Goal: Task Accomplishment & Management: Complete application form

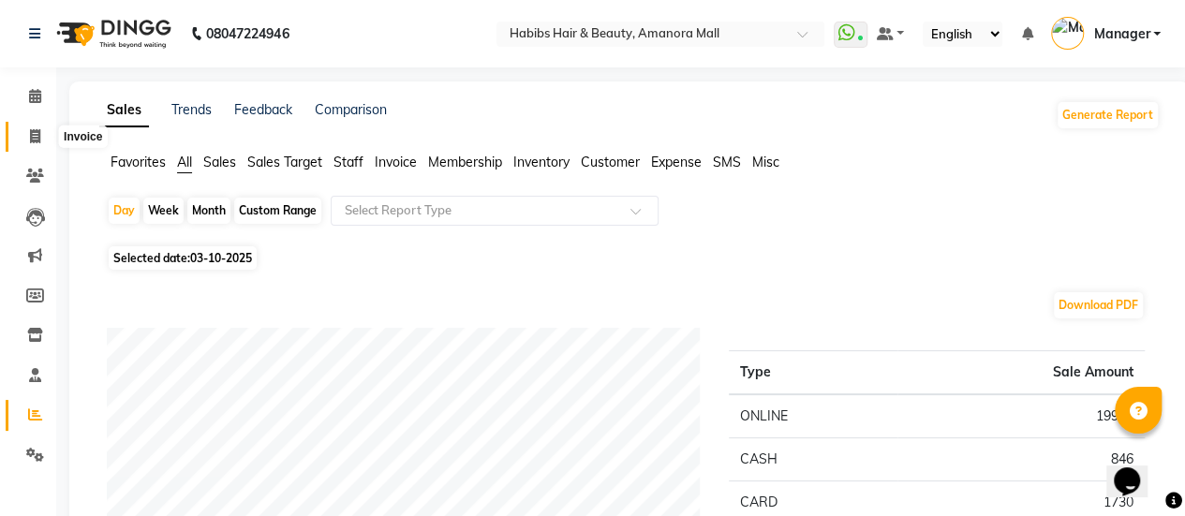
click at [32, 132] on icon at bounding box center [35, 136] width 10 height 14
select select "5399"
select select "service"
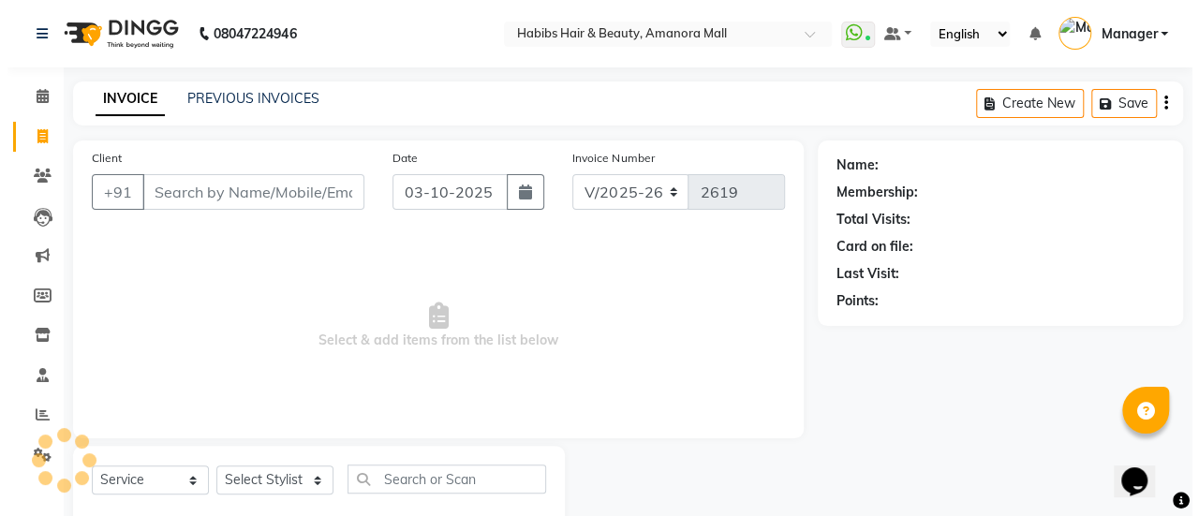
scroll to position [46, 0]
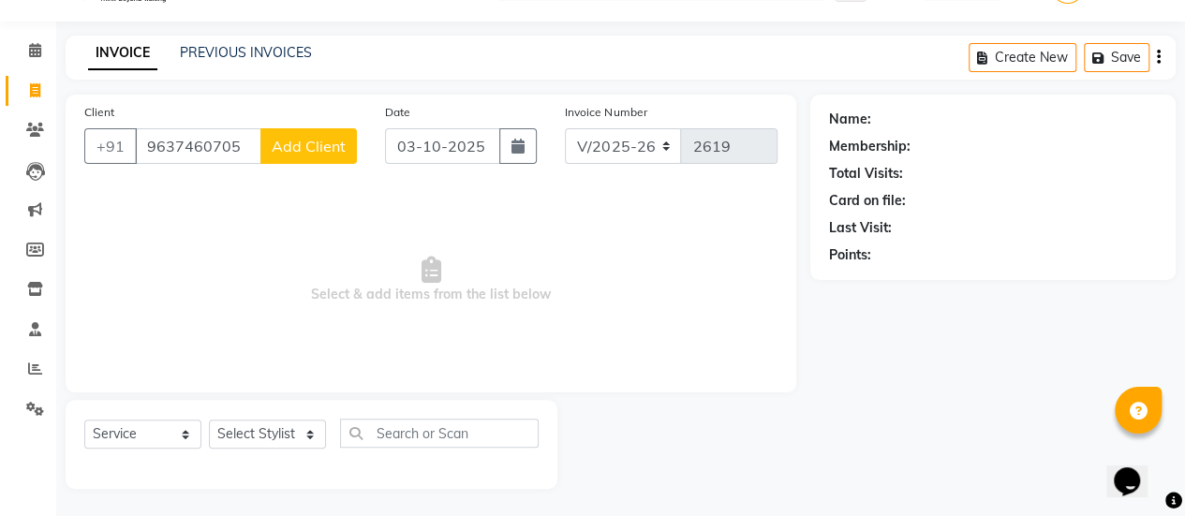
type input "9637460705"
click at [307, 137] on span "Add Client" at bounding box center [309, 146] width 74 height 19
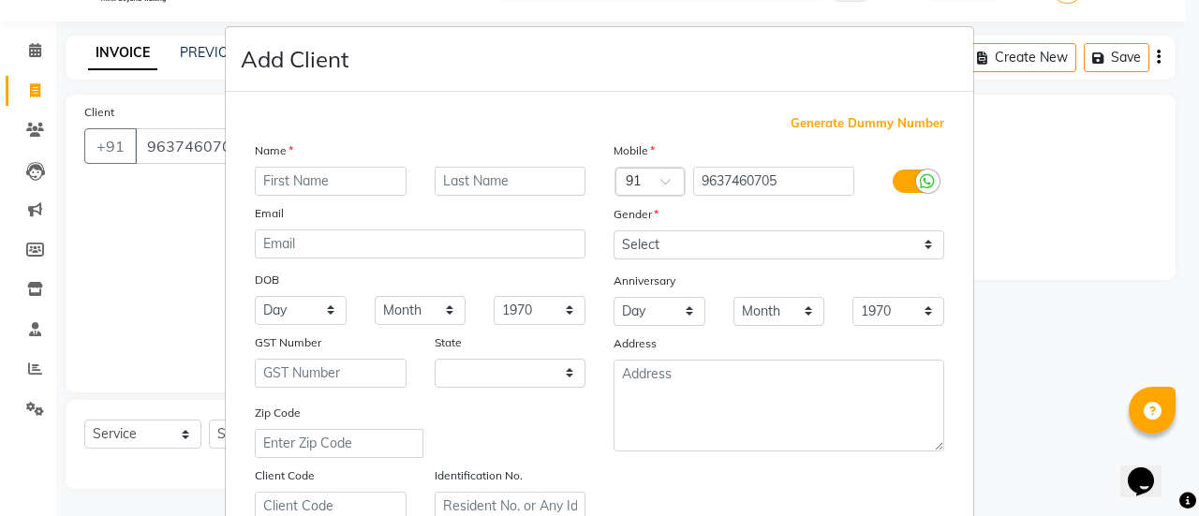
select select "22"
type input "[PERSON_NAME]"
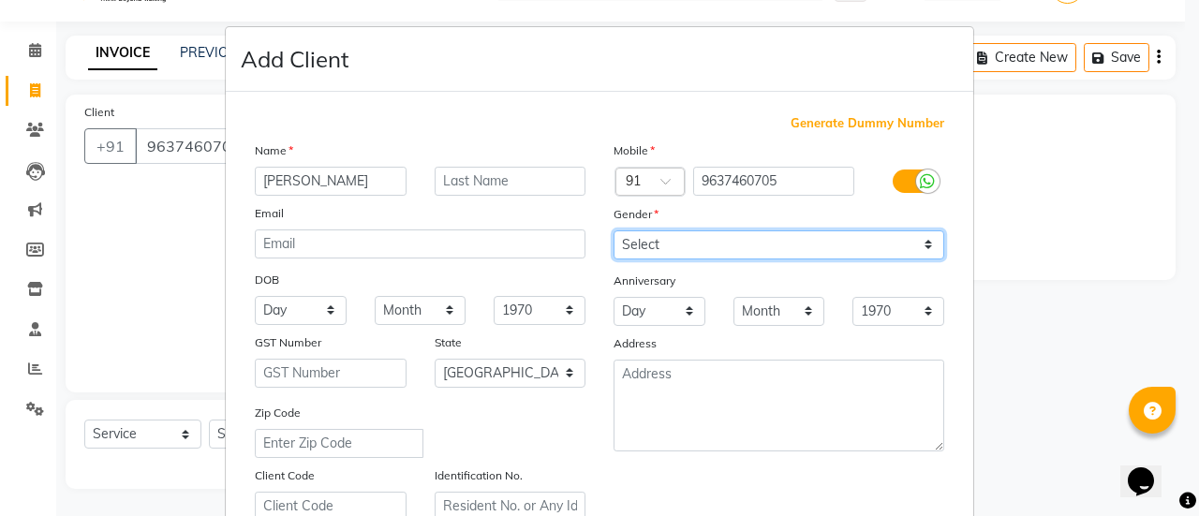
click at [672, 244] on select "Select [DEMOGRAPHIC_DATA] [DEMOGRAPHIC_DATA] Other Prefer Not To Say" at bounding box center [778, 244] width 331 height 29
select select "[DEMOGRAPHIC_DATA]"
click at [613, 230] on select "Select [DEMOGRAPHIC_DATA] [DEMOGRAPHIC_DATA] Other Prefer Not To Say" at bounding box center [778, 244] width 331 height 29
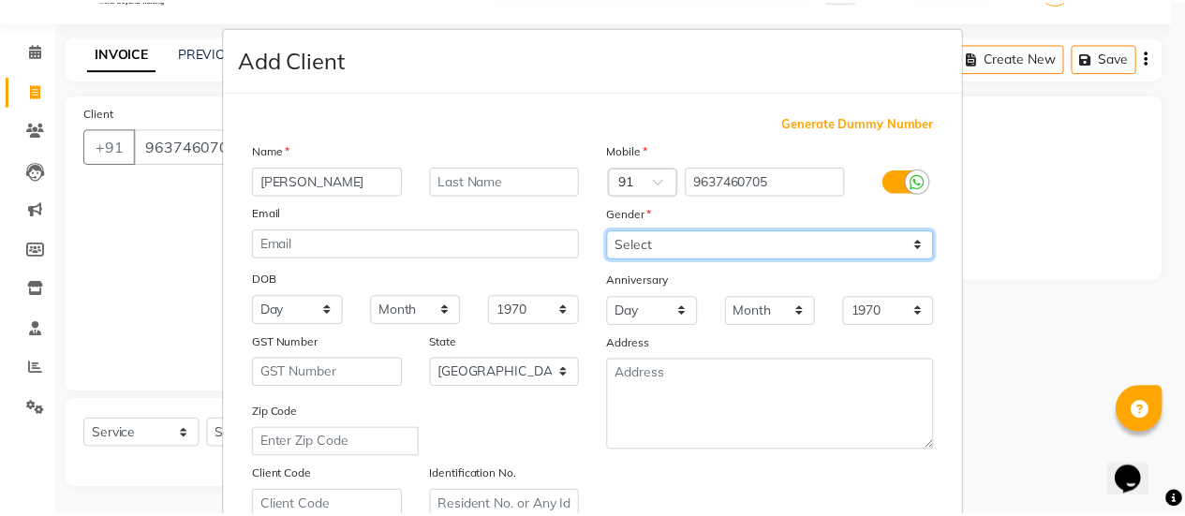
scroll to position [345, 0]
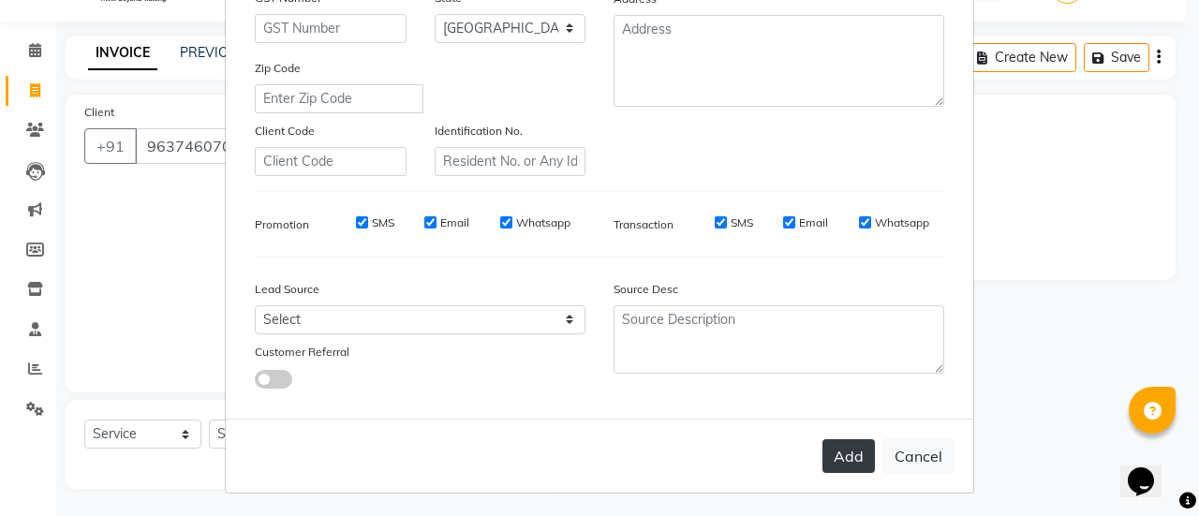
click at [833, 449] on button "Add" at bounding box center [848, 456] width 52 height 34
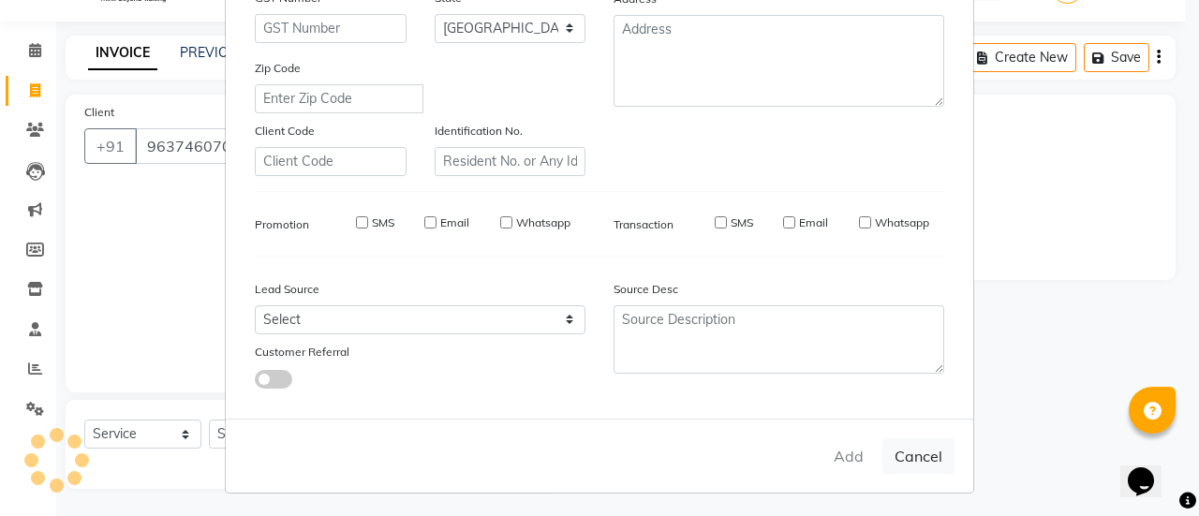
type input "96******05"
select select
select select "null"
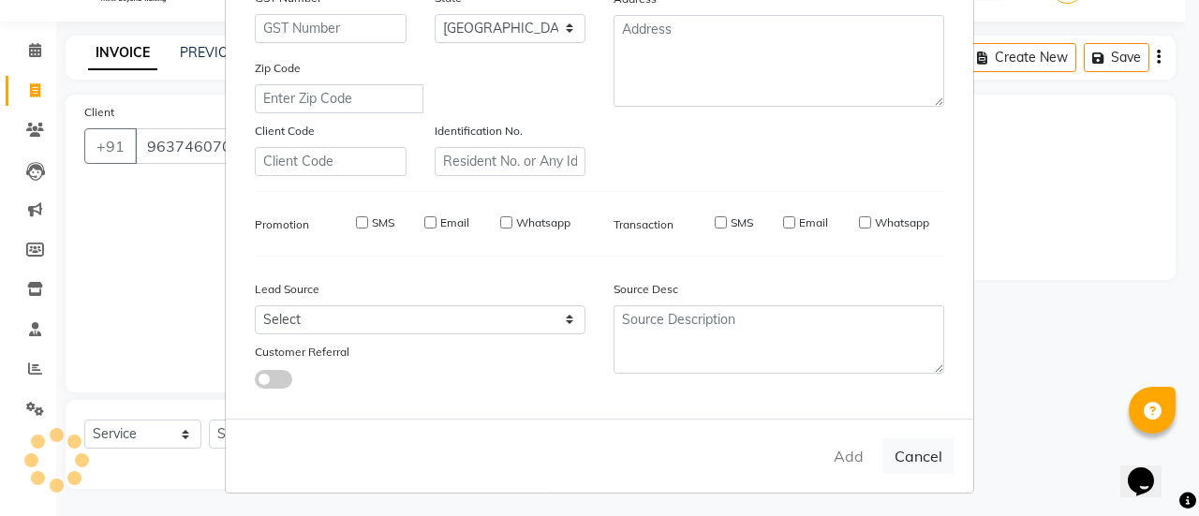
select select
checkbox input "false"
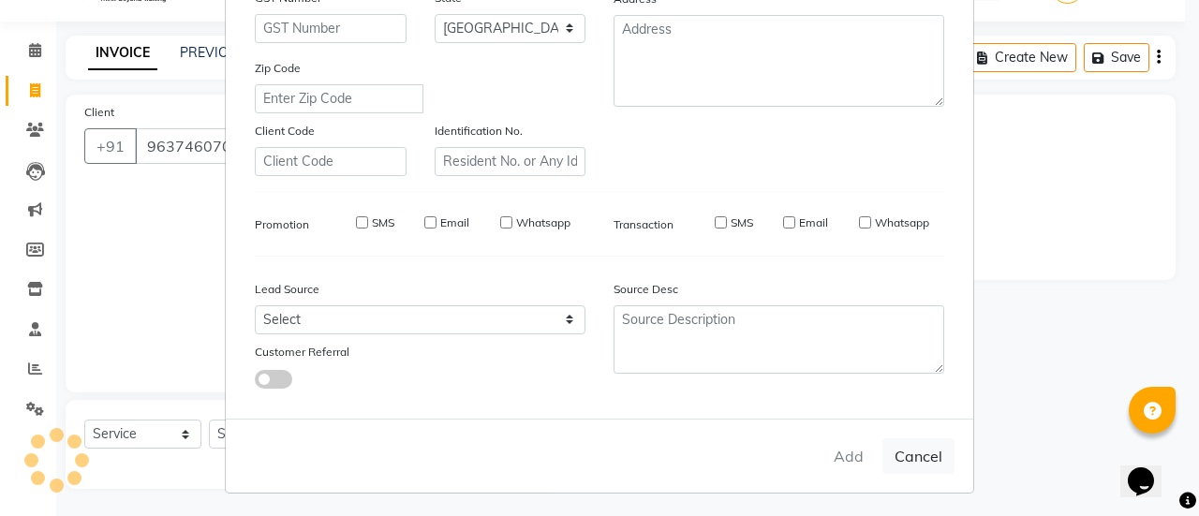
checkbox input "false"
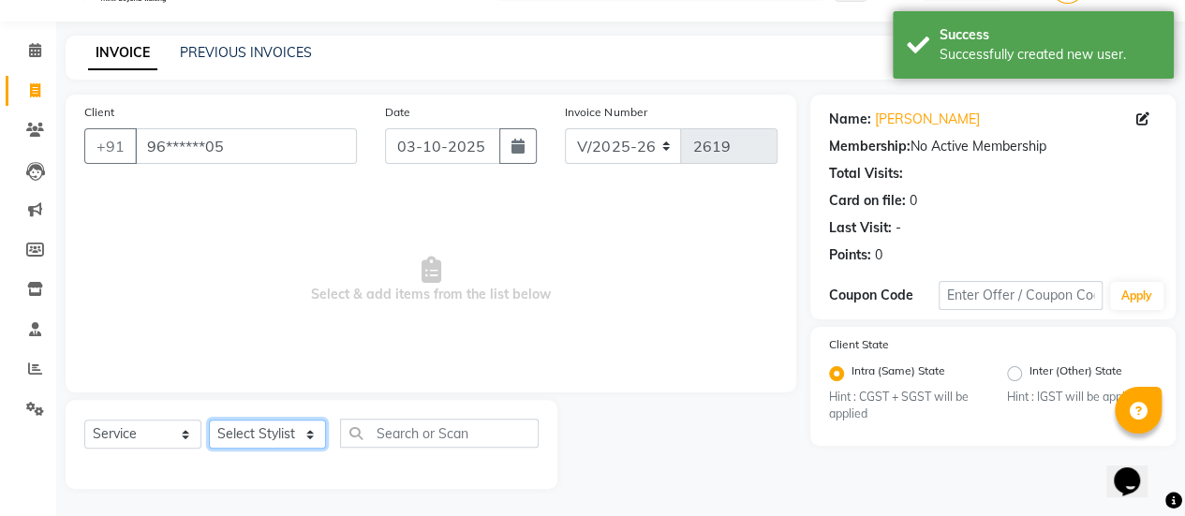
click at [312, 439] on select "Select Stylist [PERSON_NAME] Bhagavantu [PERSON_NAME] [PERSON_NAME] Manager [PE…" at bounding box center [267, 434] width 117 height 29
select select "37551"
click at [209, 420] on select "Select Stylist [PERSON_NAME] Bhagavantu [PERSON_NAME] [PERSON_NAME] Manager [PE…" at bounding box center [267, 434] width 117 height 29
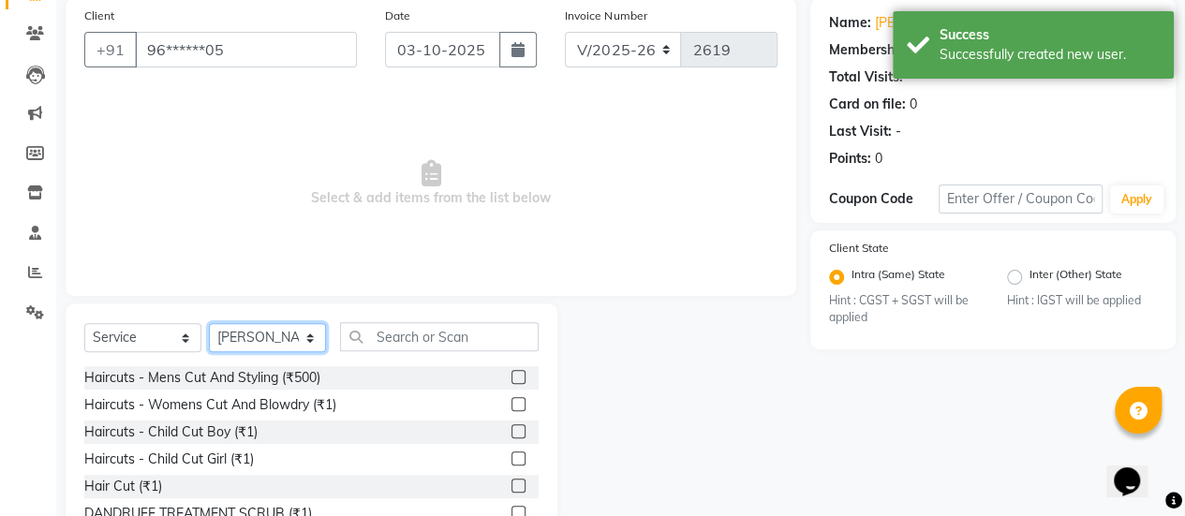
scroll to position [143, 0]
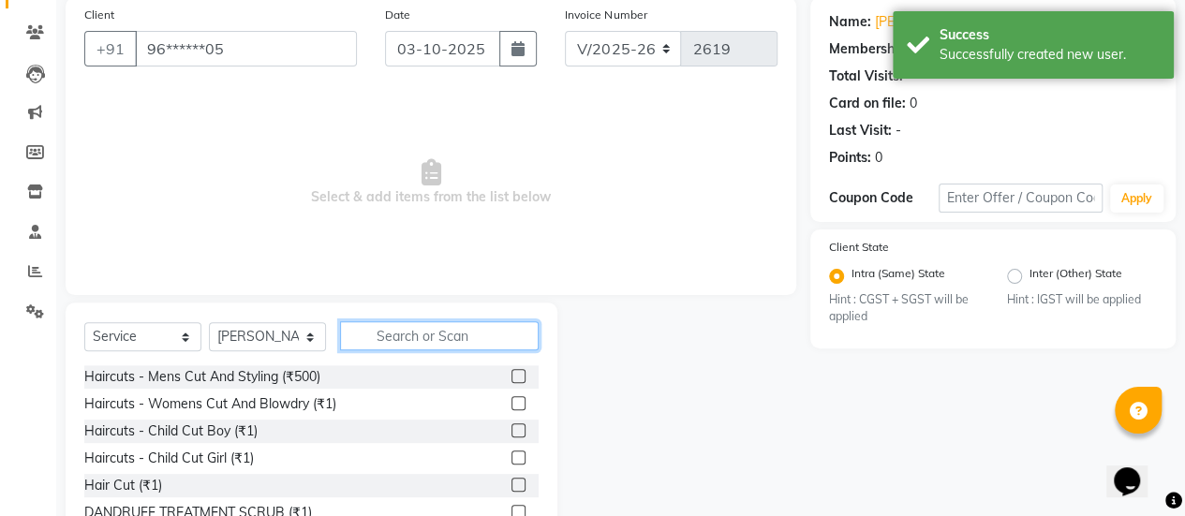
click at [437, 337] on input "text" at bounding box center [439, 335] width 199 height 29
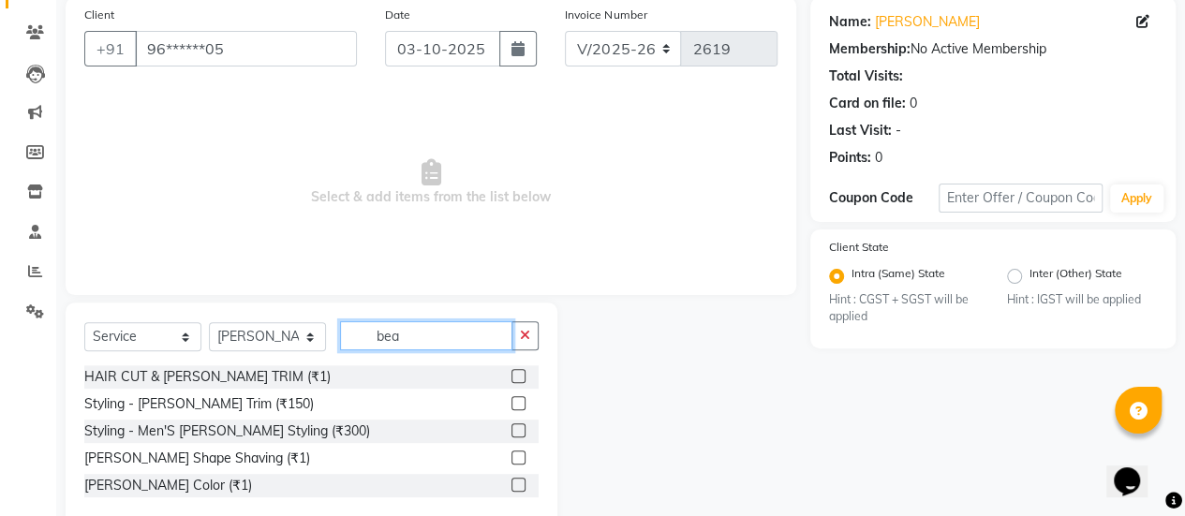
scroll to position [182, 0]
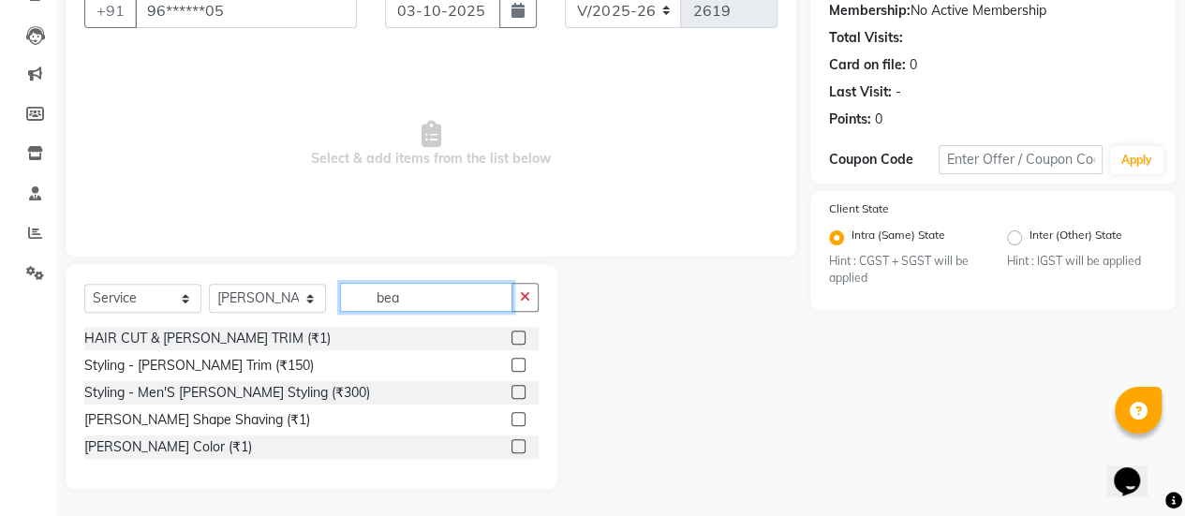
type input "bea"
click at [515, 365] on label at bounding box center [518, 365] width 14 height 14
click at [515, 365] on input "checkbox" at bounding box center [517, 366] width 12 height 12
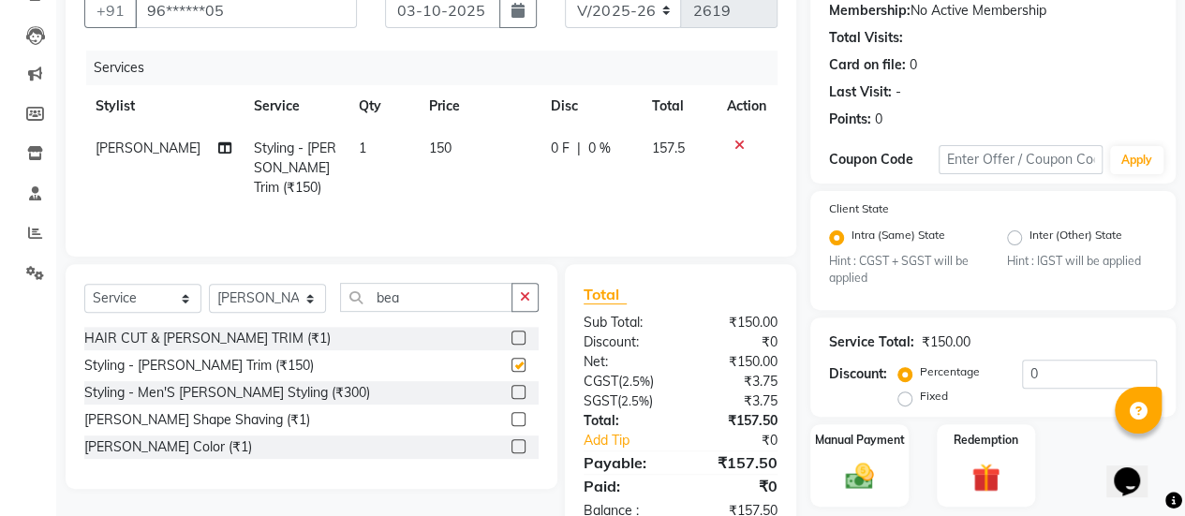
checkbox input "false"
click at [429, 146] on span "150" at bounding box center [440, 148] width 22 height 17
select select "37551"
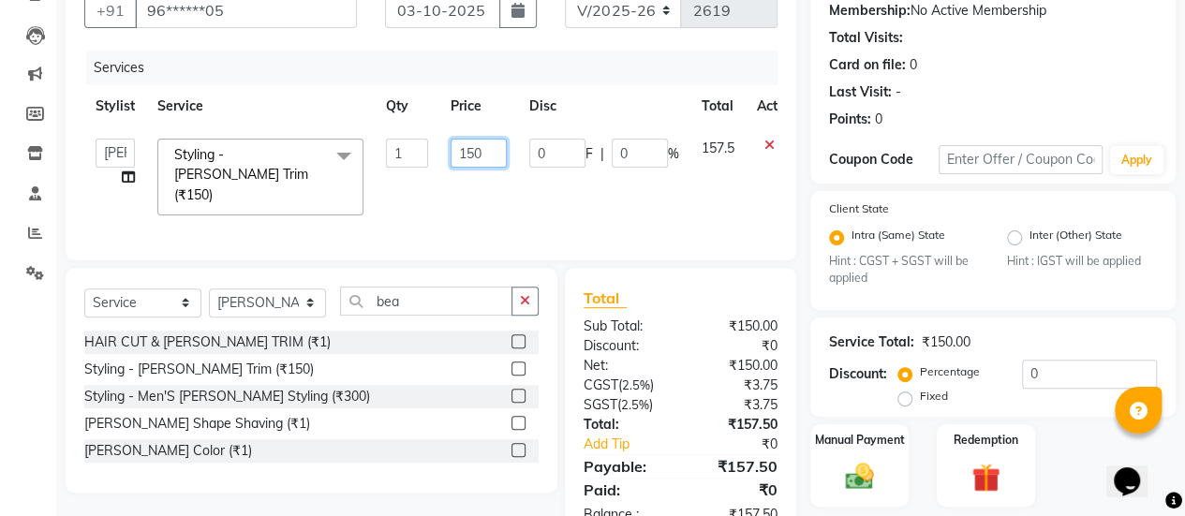
click at [466, 150] on input "150" at bounding box center [478, 153] width 56 height 29
type input "250"
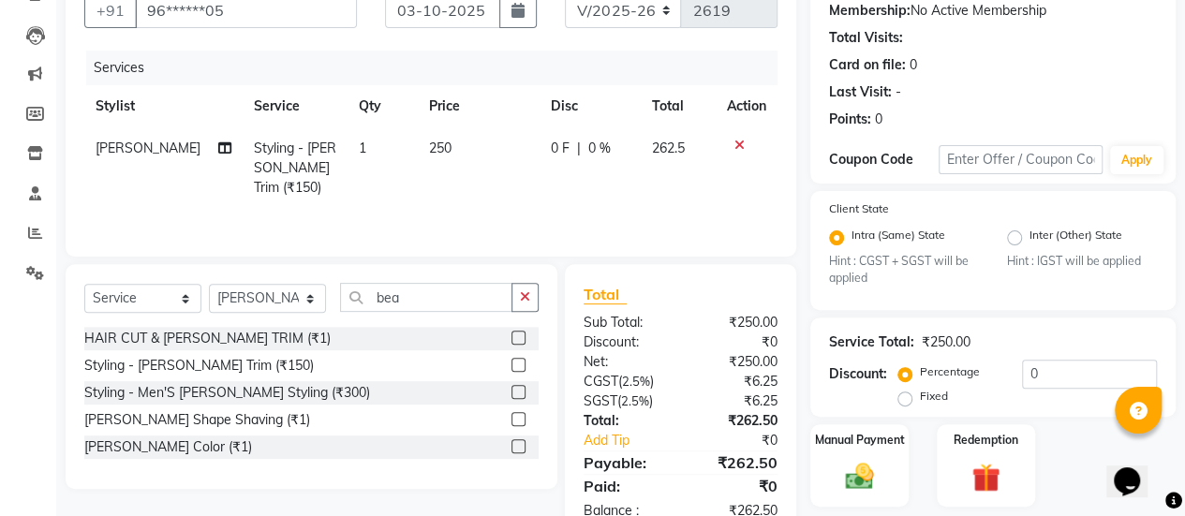
click at [523, 187] on tr "[PERSON_NAME] Styling - [PERSON_NAME] Trim (₹150) 1 250 0 F | 0 % 262.5" at bounding box center [430, 167] width 693 height 81
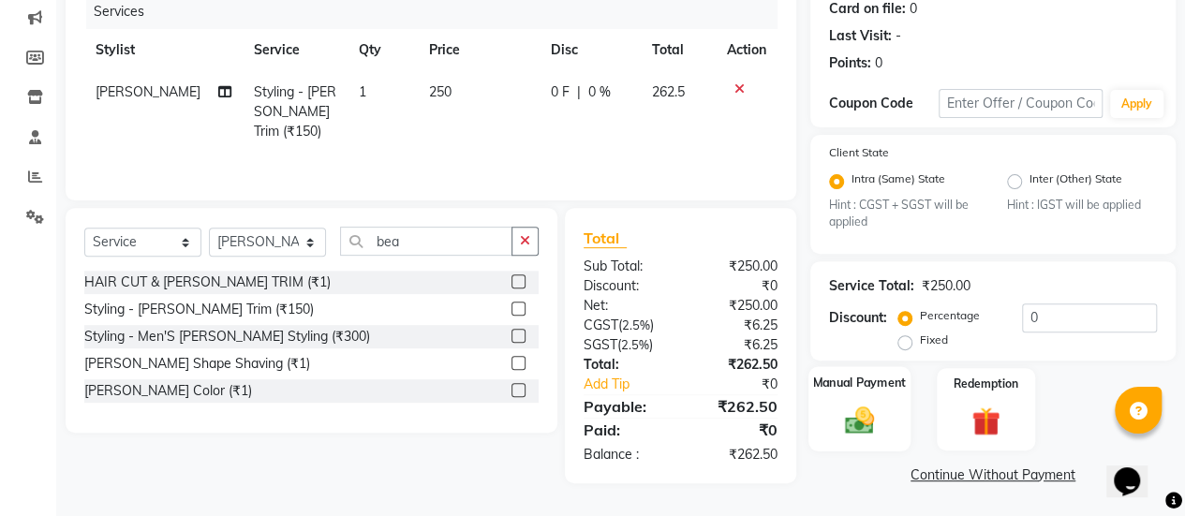
click at [867, 417] on img at bounding box center [859, 421] width 48 height 34
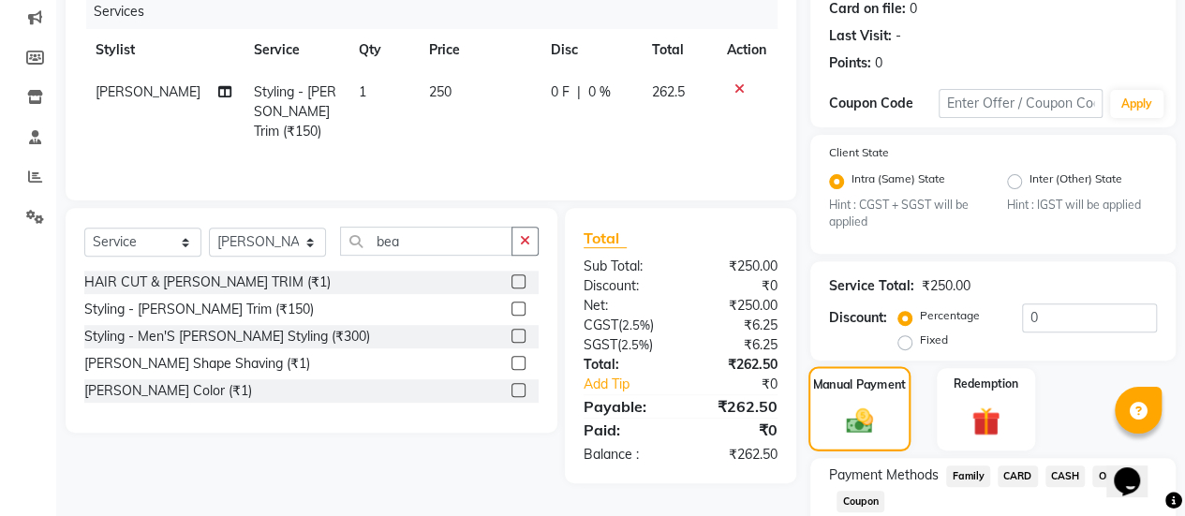
scroll to position [358, 0]
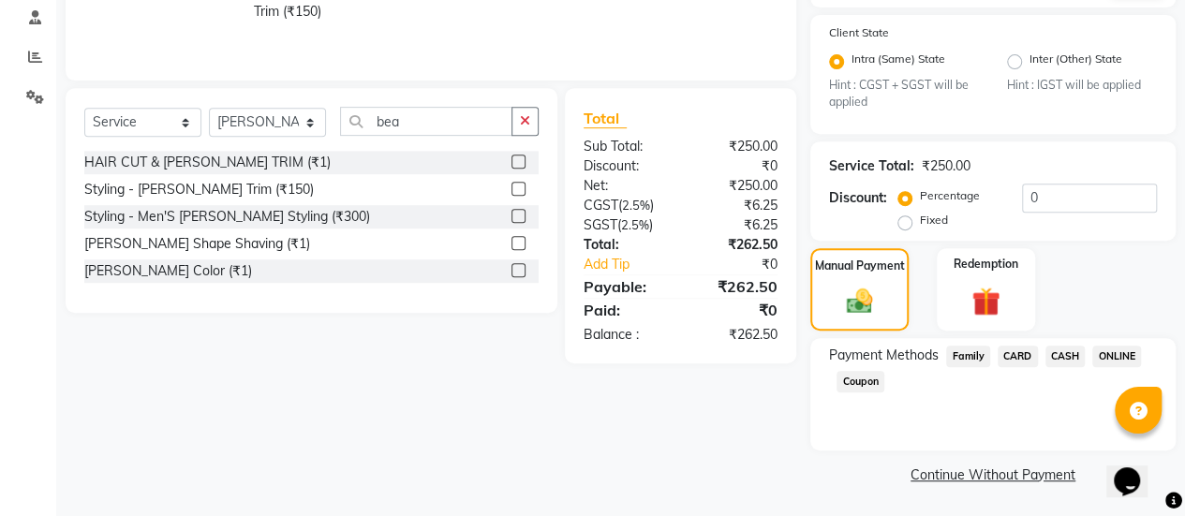
click at [1116, 351] on span "ONLINE" at bounding box center [1116, 357] width 49 height 22
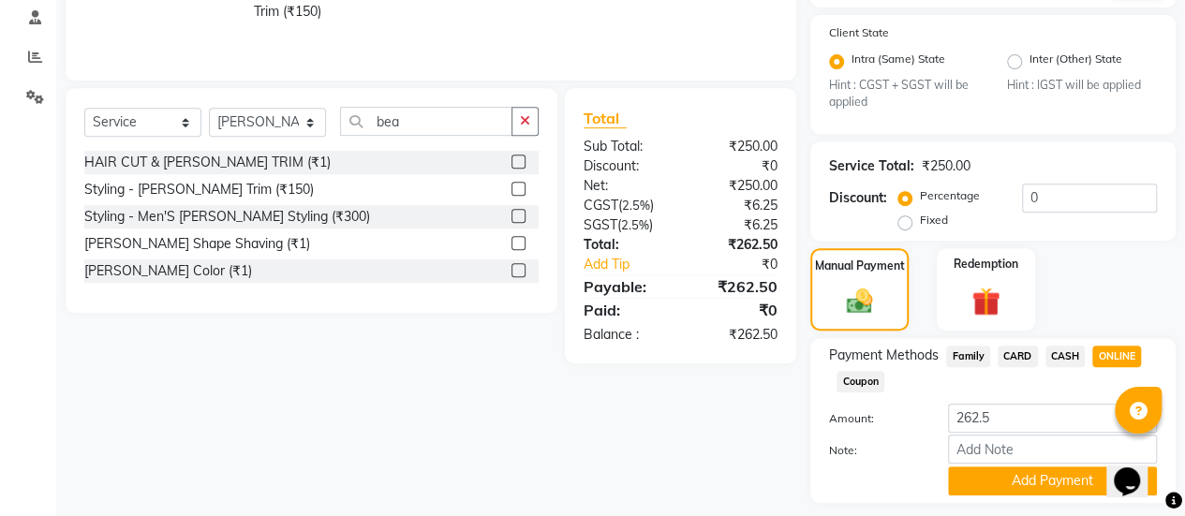
scroll to position [410, 0]
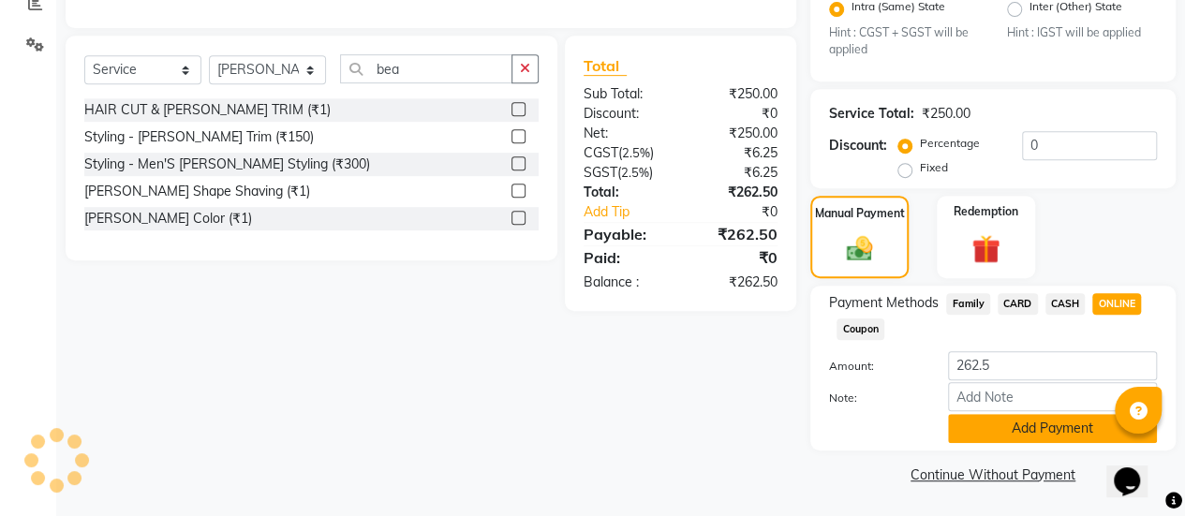
click at [990, 421] on button "Add Payment" at bounding box center [1052, 428] width 209 height 29
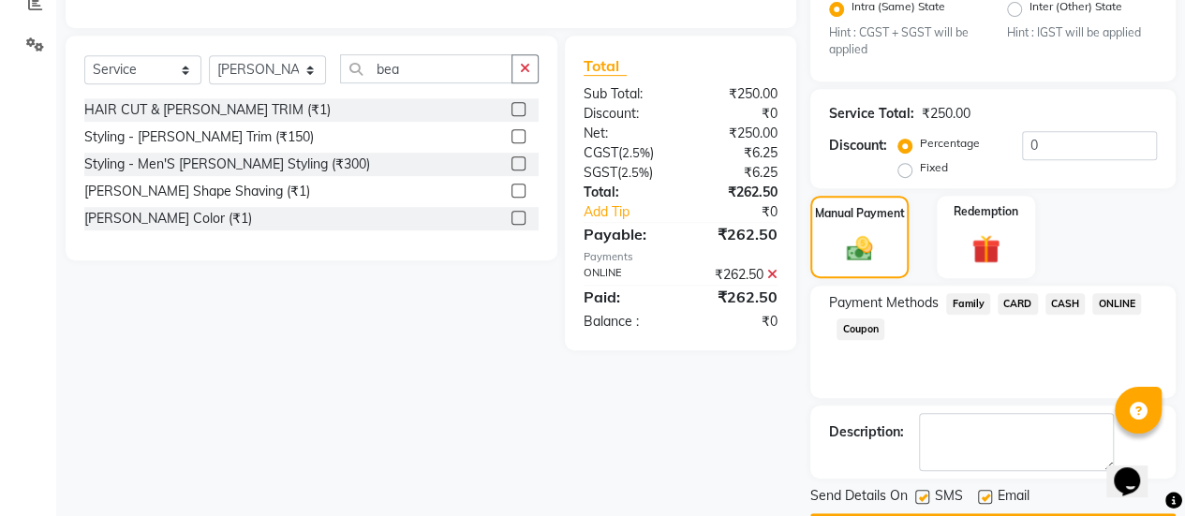
scroll to position [462, 0]
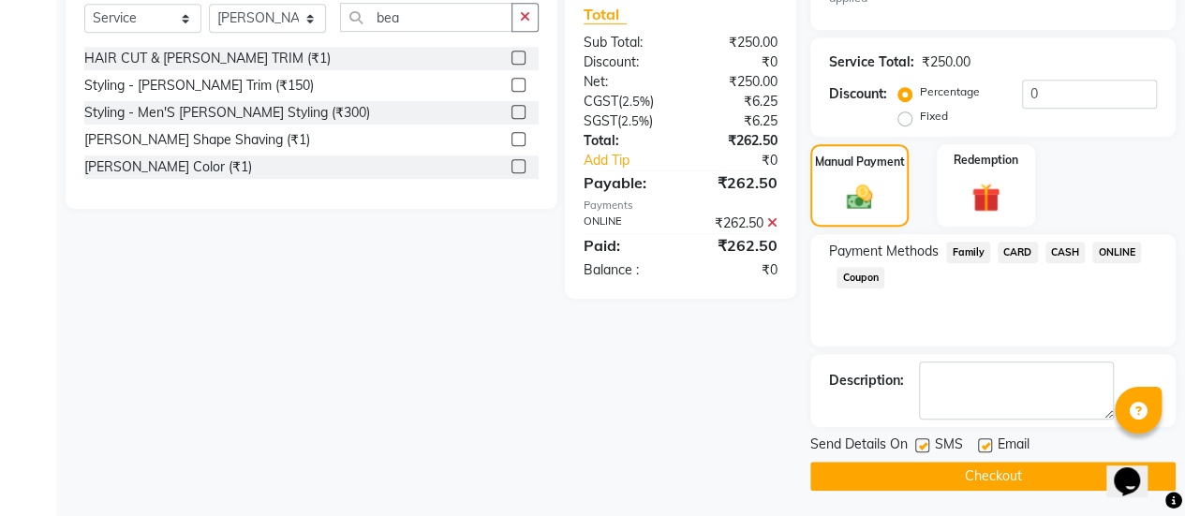
click at [981, 449] on label at bounding box center [985, 445] width 14 height 14
click at [981, 449] on input "checkbox" at bounding box center [984, 446] width 12 height 12
checkbox input "false"
click at [952, 463] on button "Checkout" at bounding box center [992, 476] width 365 height 29
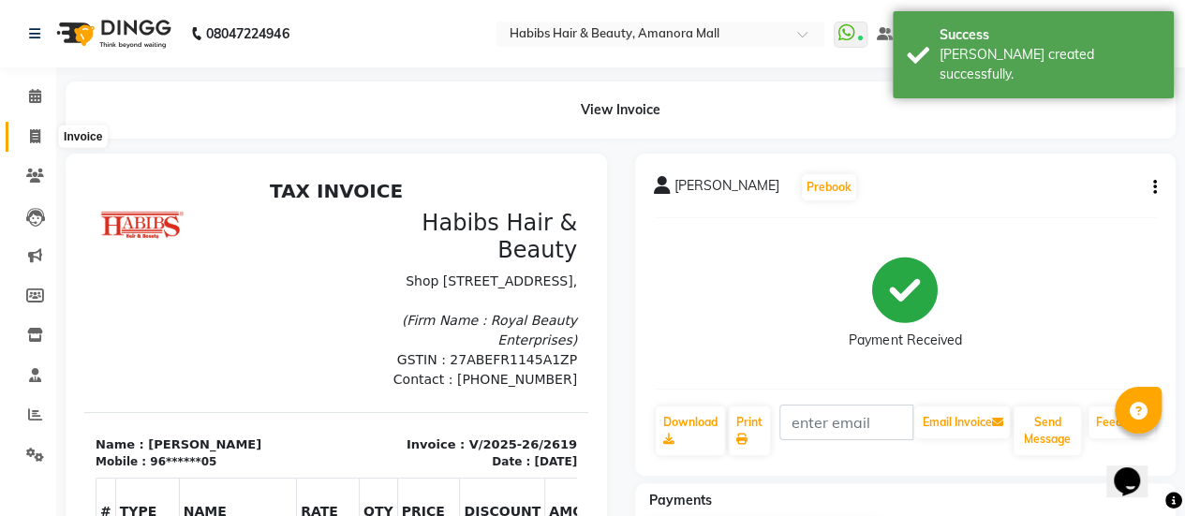
click at [30, 138] on icon at bounding box center [35, 136] width 10 height 14
select select "service"
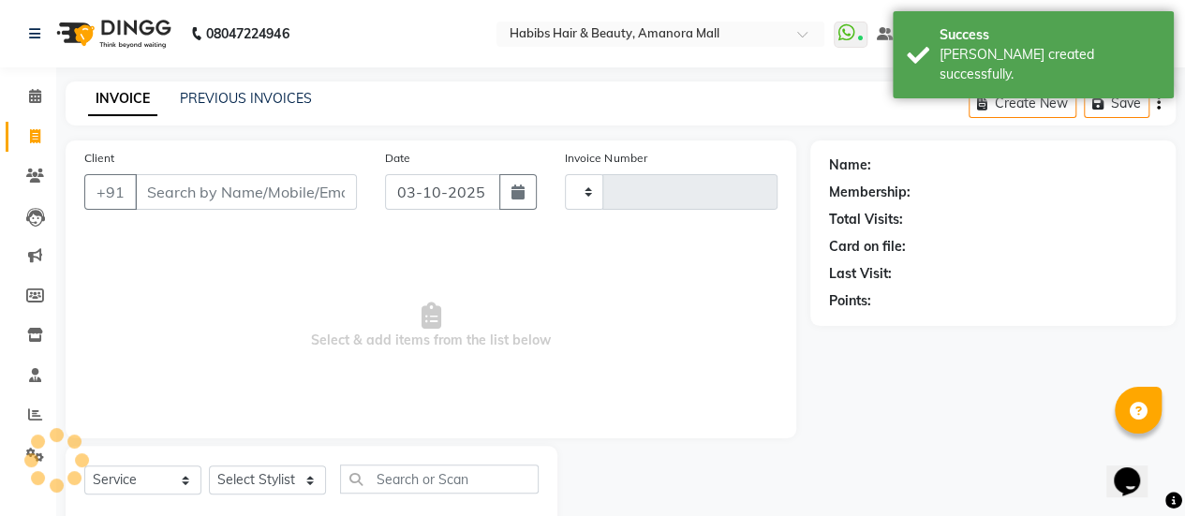
scroll to position [46, 0]
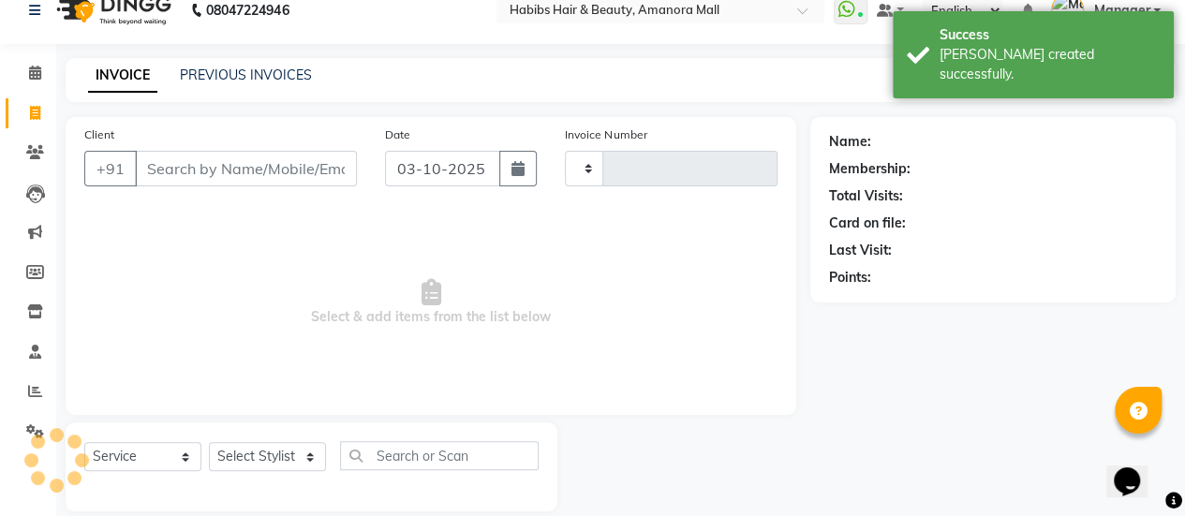
type input "2620"
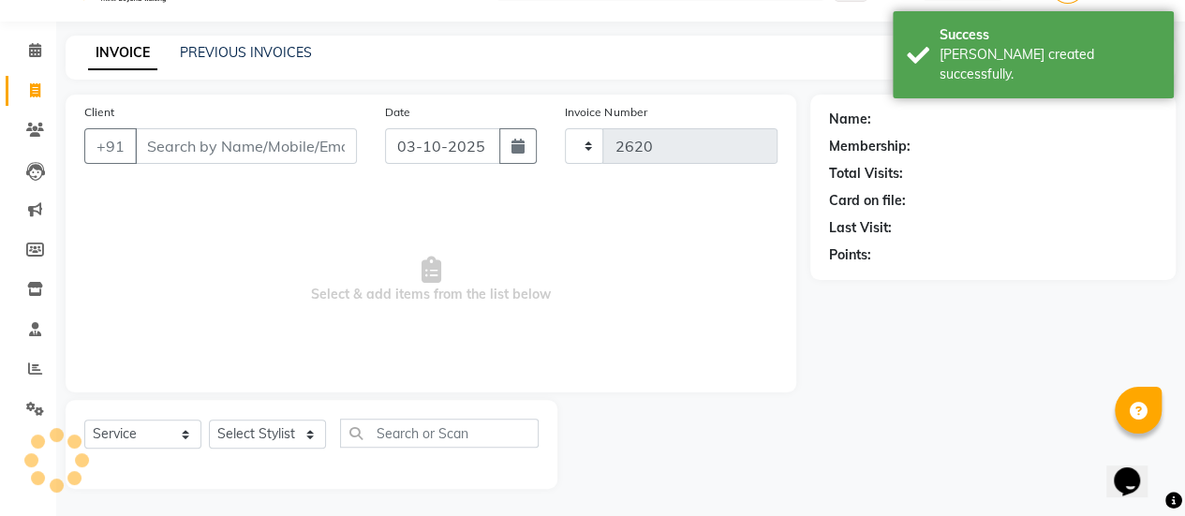
select select "5399"
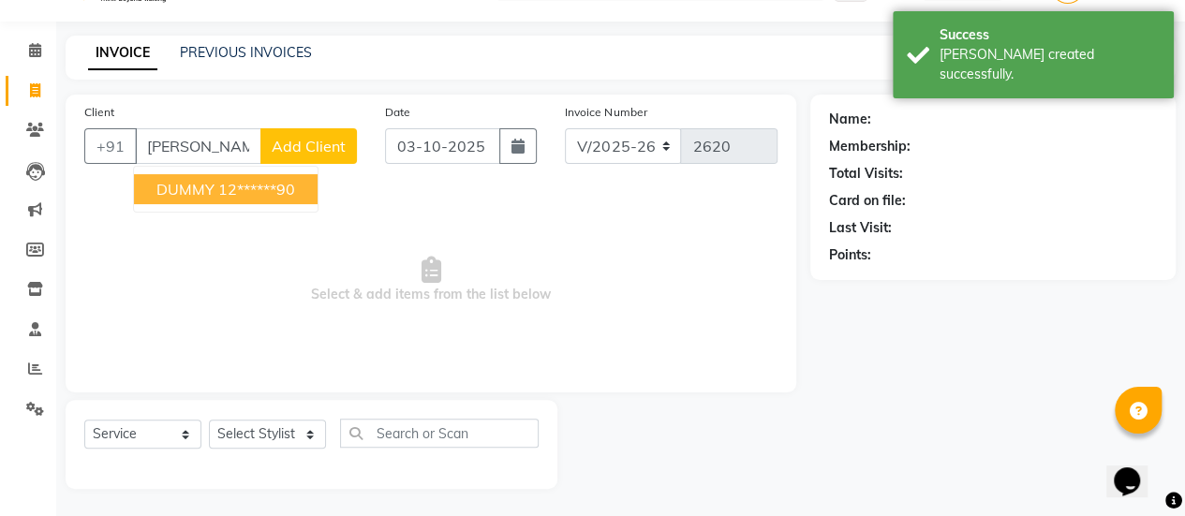
click at [170, 183] on span "DUMMY" at bounding box center [185, 189] width 58 height 19
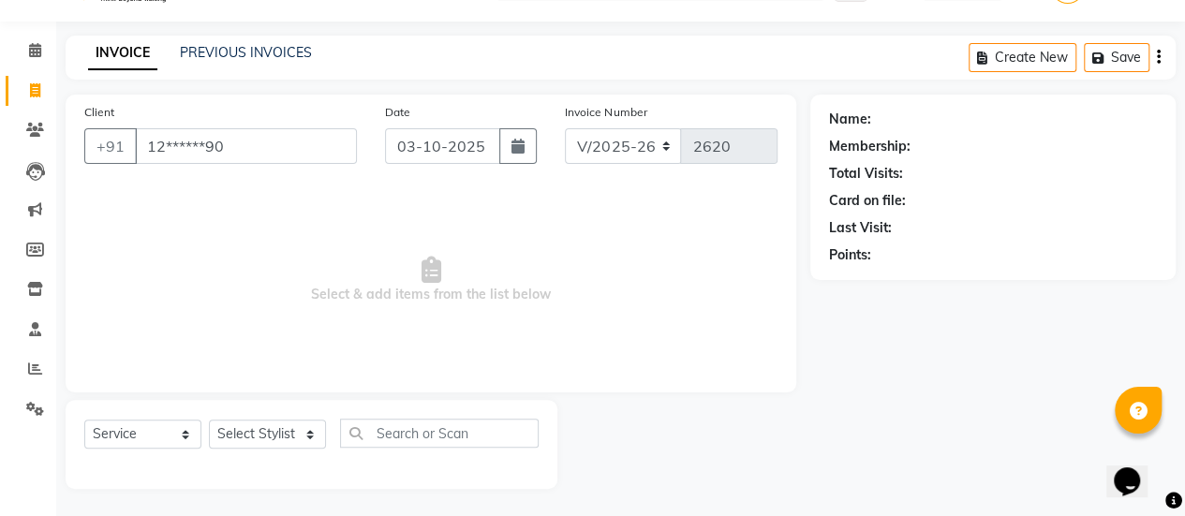
type input "12******90"
select select "1: Object"
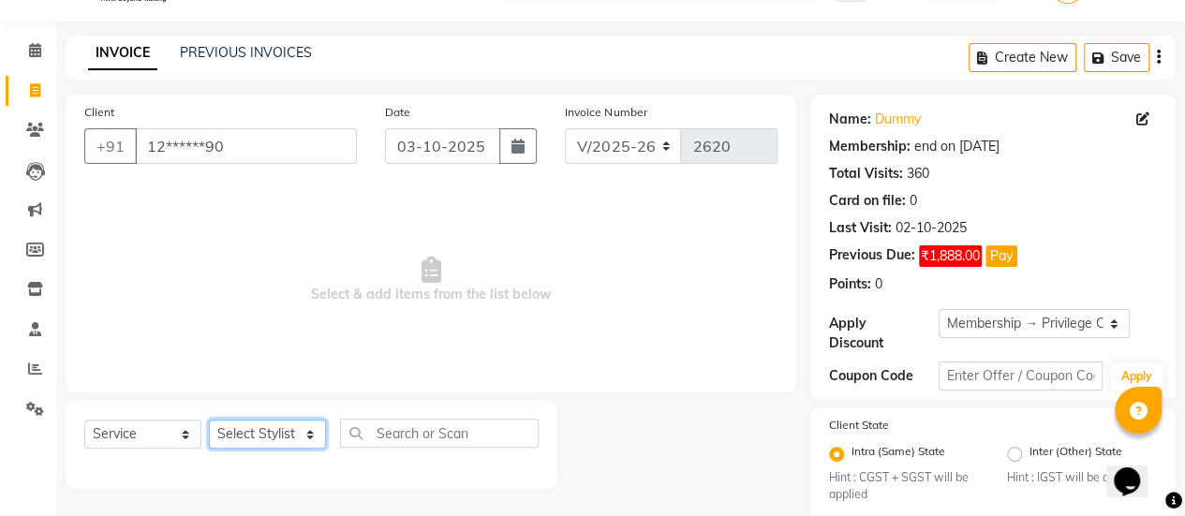
click at [278, 432] on select "Select Stylist [PERSON_NAME] Bhagavantu [PERSON_NAME] [PERSON_NAME] Manager [PE…" at bounding box center [267, 434] width 117 height 29
select select "69985"
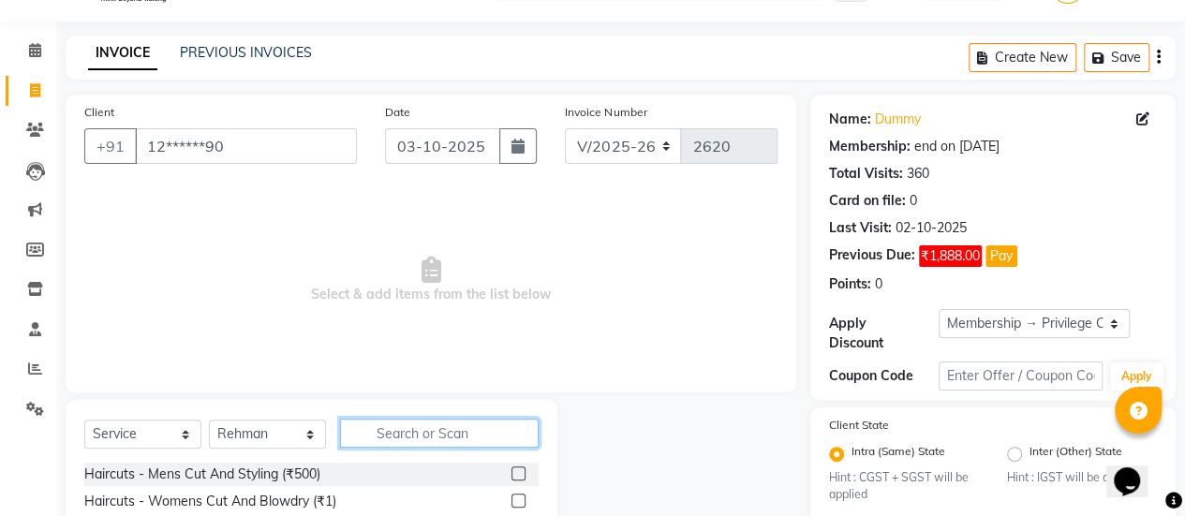
click at [436, 430] on input "text" at bounding box center [439, 433] width 199 height 29
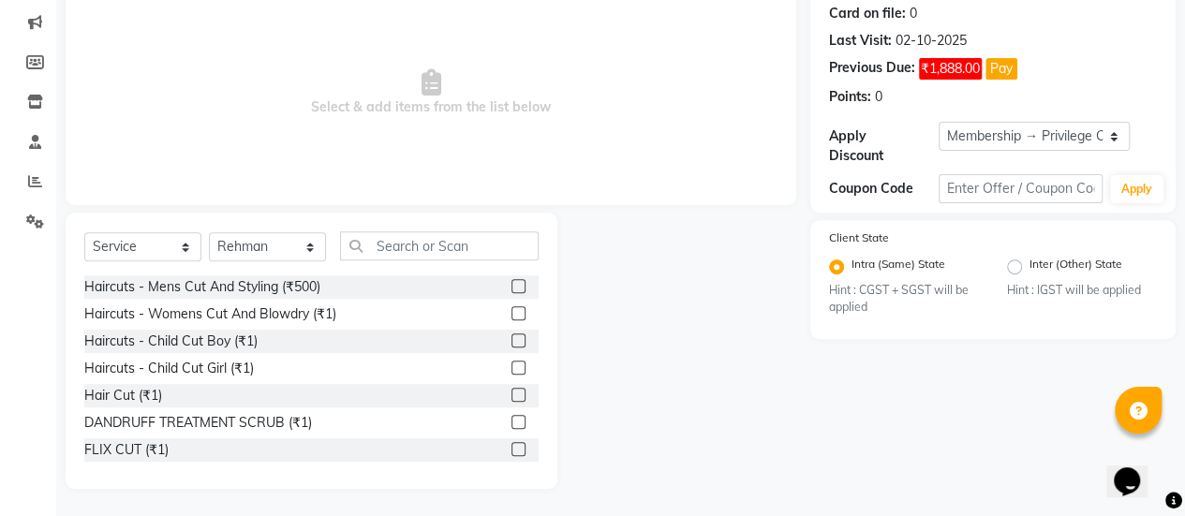
click at [511, 313] on label at bounding box center [518, 313] width 14 height 14
click at [511, 313] on input "checkbox" at bounding box center [517, 314] width 12 height 12
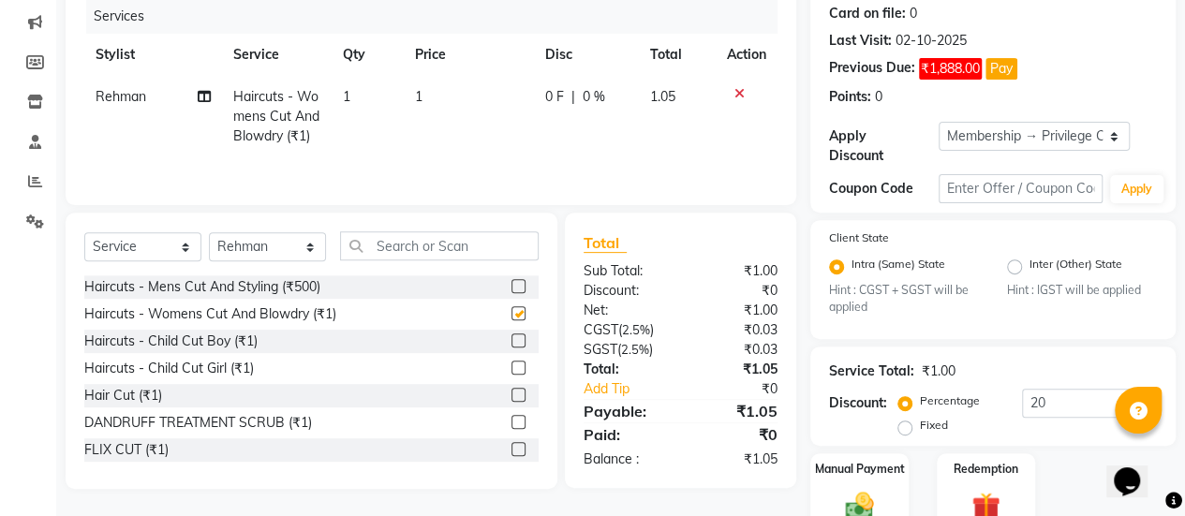
checkbox input "false"
click at [422, 89] on td "1" at bounding box center [468, 116] width 129 height 81
select select "69985"
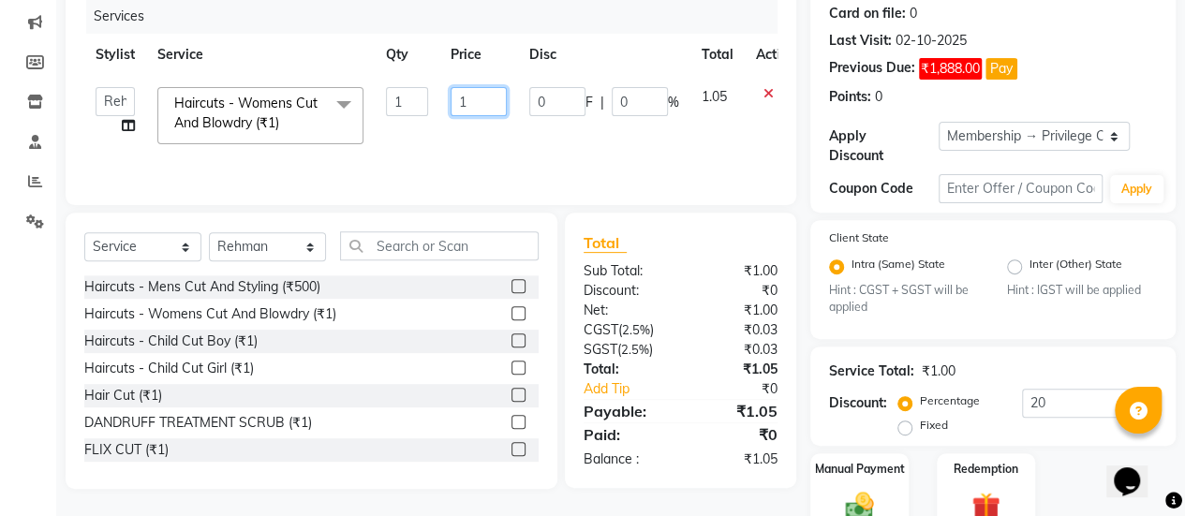
click at [480, 99] on input "1" at bounding box center [478, 101] width 56 height 29
type input "600"
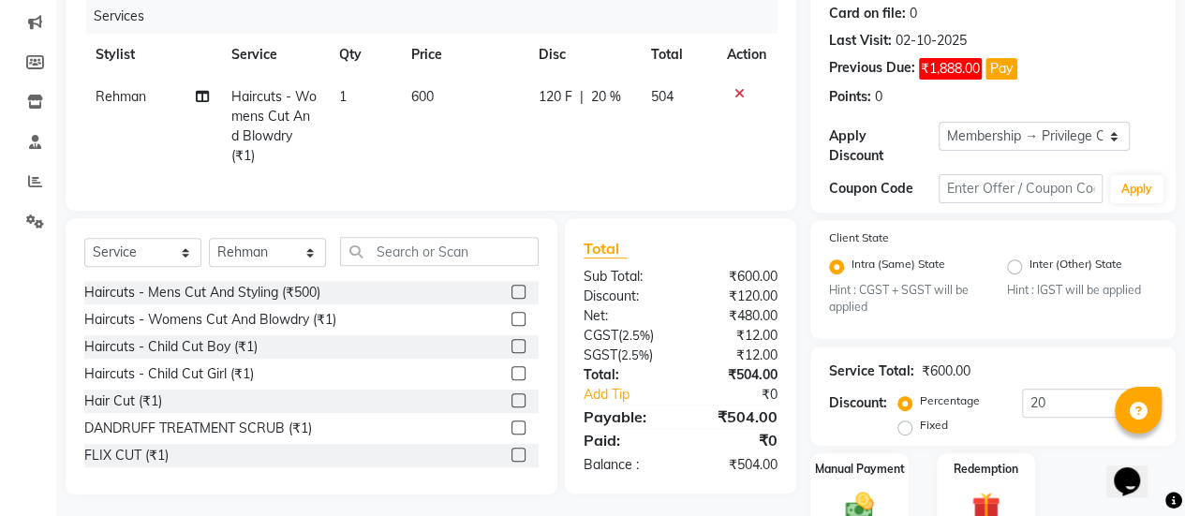
click at [583, 149] on td "120 F | 20 %" at bounding box center [583, 126] width 112 height 101
select select "69985"
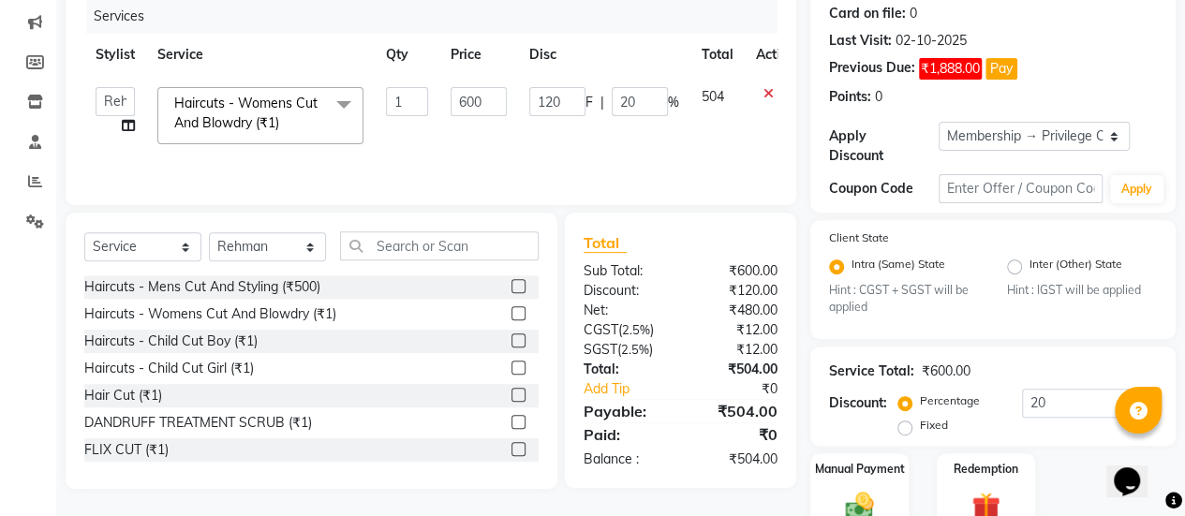
scroll to position [0, 28]
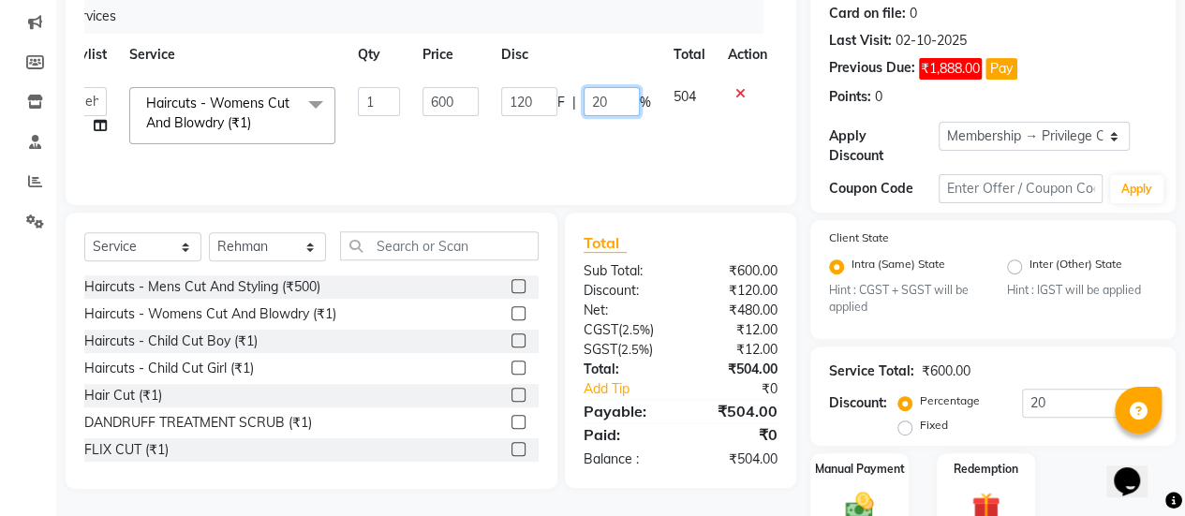
click at [623, 98] on input "20" at bounding box center [611, 101] width 56 height 29
type input "2"
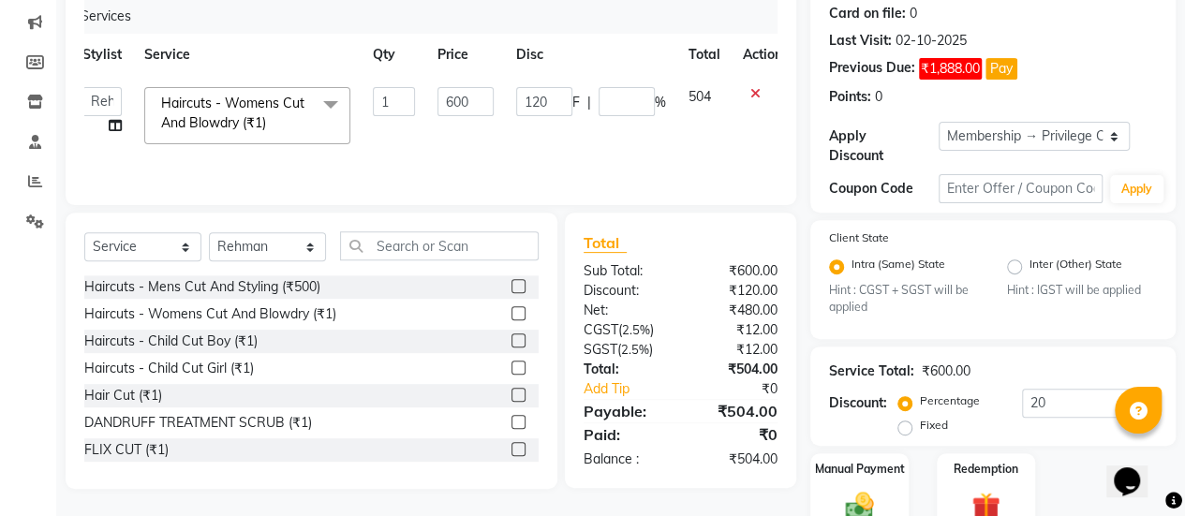
click at [603, 148] on td "120 F | %" at bounding box center [591, 116] width 172 height 80
select select "69985"
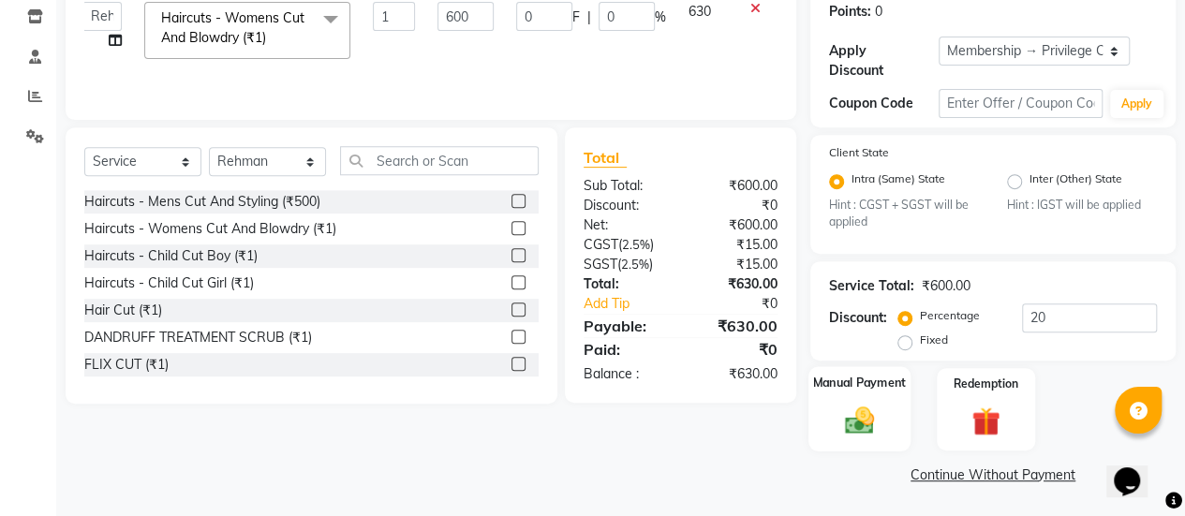
click at [861, 410] on img at bounding box center [859, 421] width 48 height 34
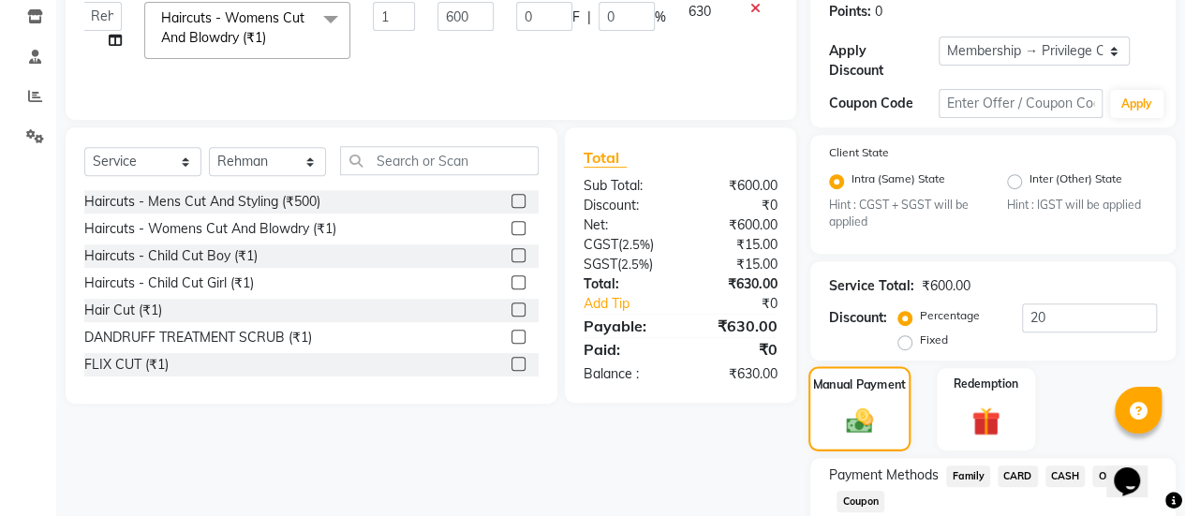
scroll to position [438, 0]
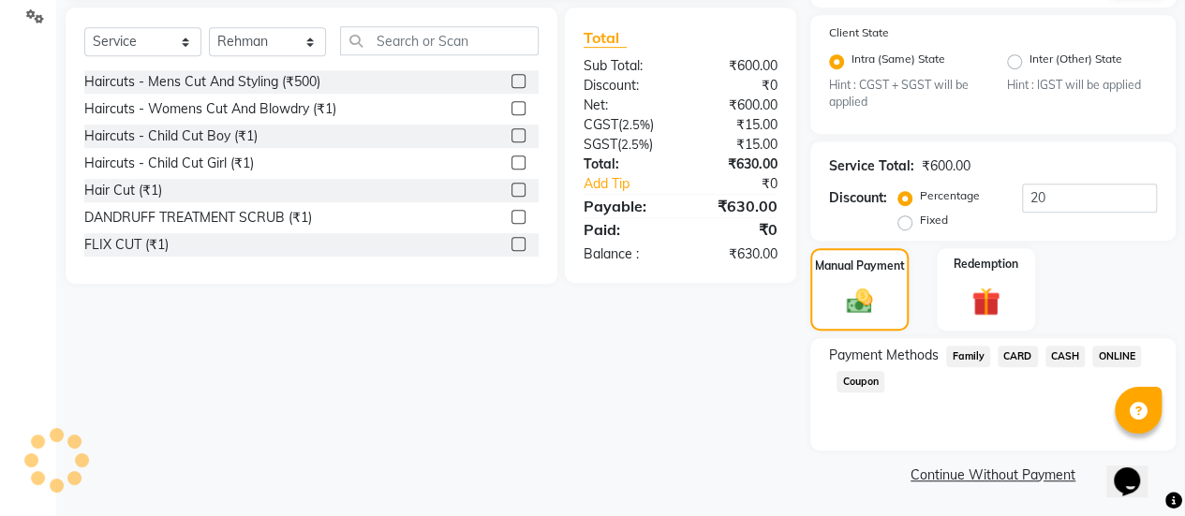
click at [1122, 349] on span "ONLINE" at bounding box center [1116, 357] width 49 height 22
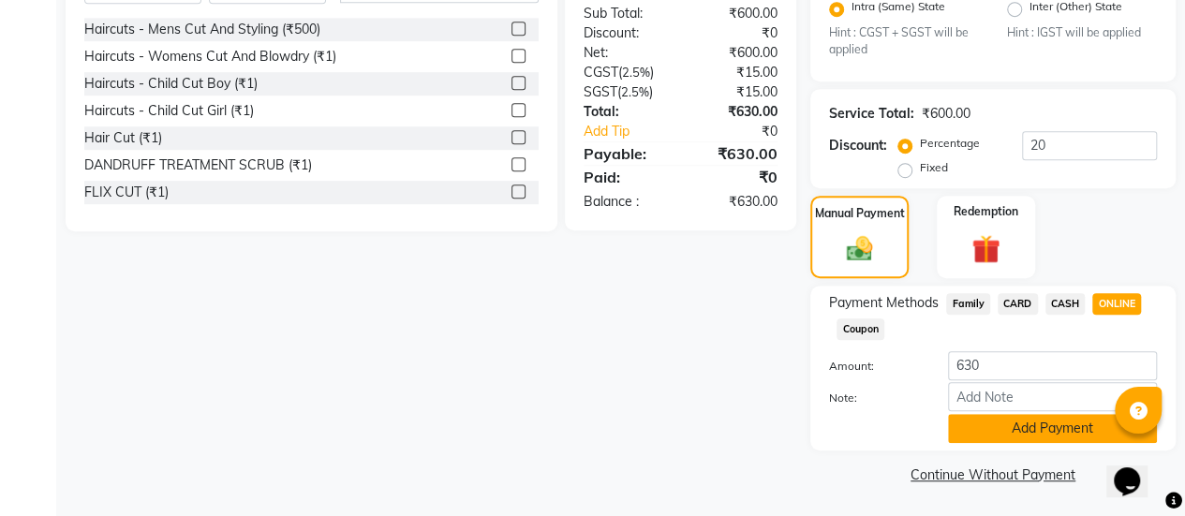
click at [1018, 426] on button "Add Payment" at bounding box center [1052, 428] width 209 height 29
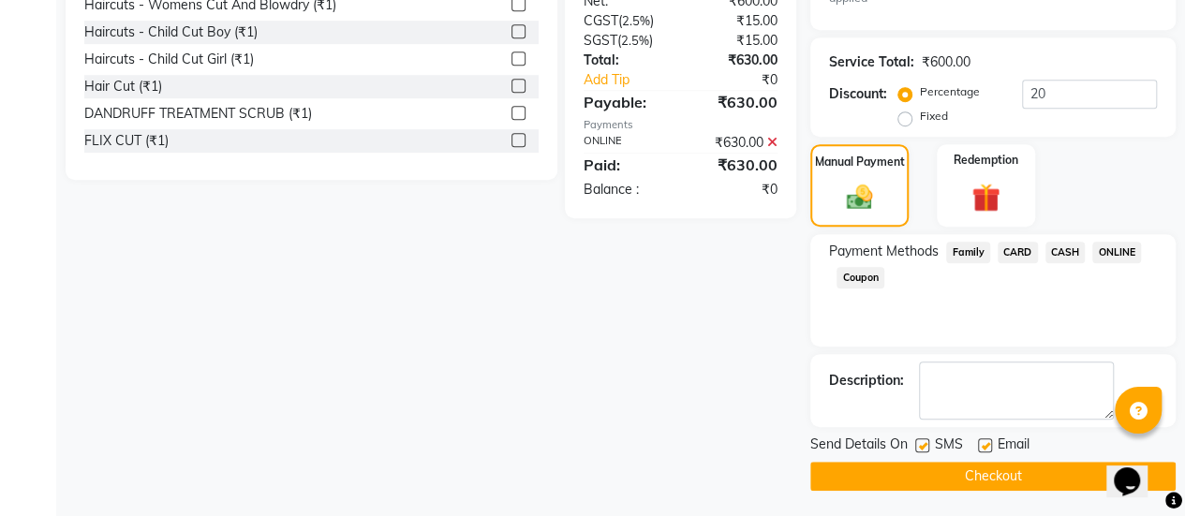
click at [990, 441] on label at bounding box center [985, 445] width 14 height 14
click at [990, 441] on input "checkbox" at bounding box center [984, 446] width 12 height 12
checkbox input "false"
click at [958, 467] on button "Checkout" at bounding box center [992, 476] width 365 height 29
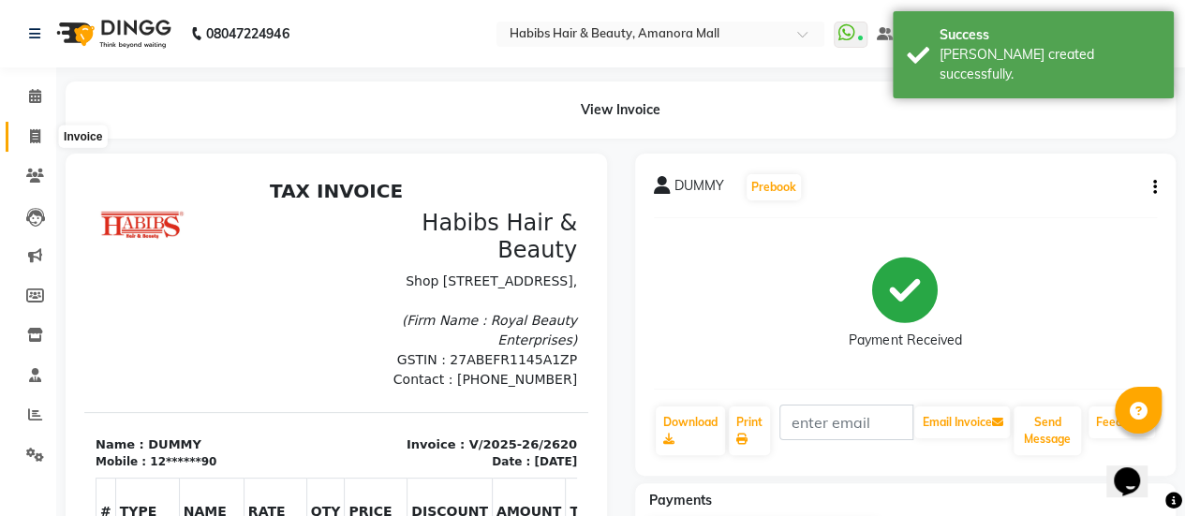
click at [37, 135] on icon at bounding box center [35, 136] width 10 height 14
select select "service"
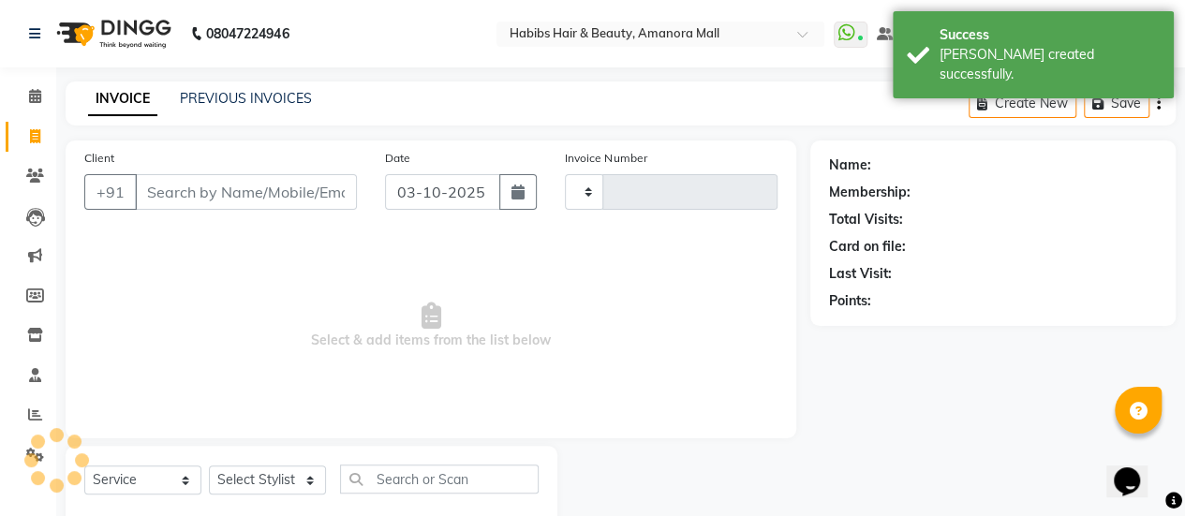
type input "2621"
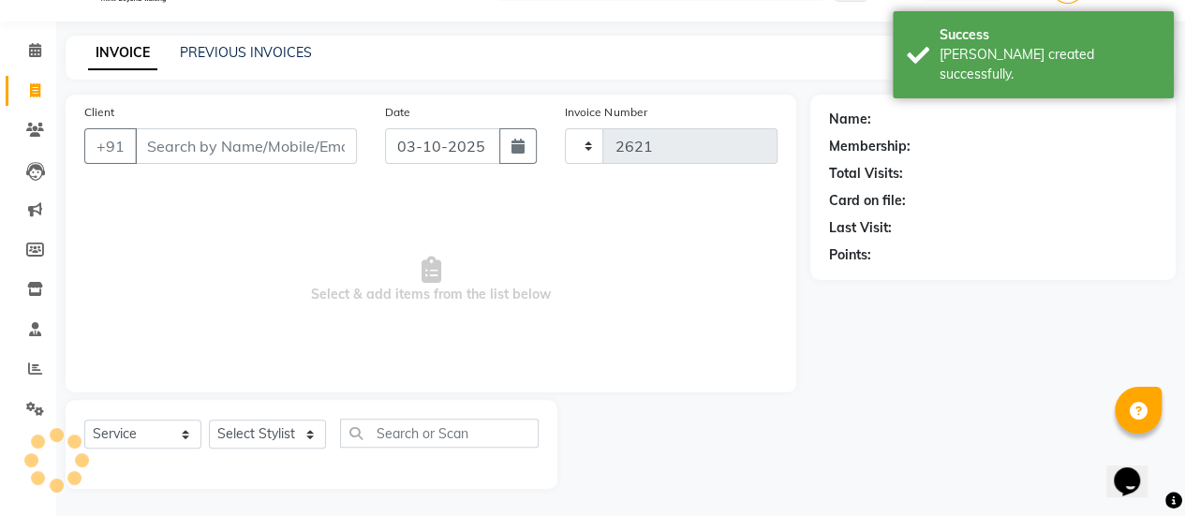
select select "5399"
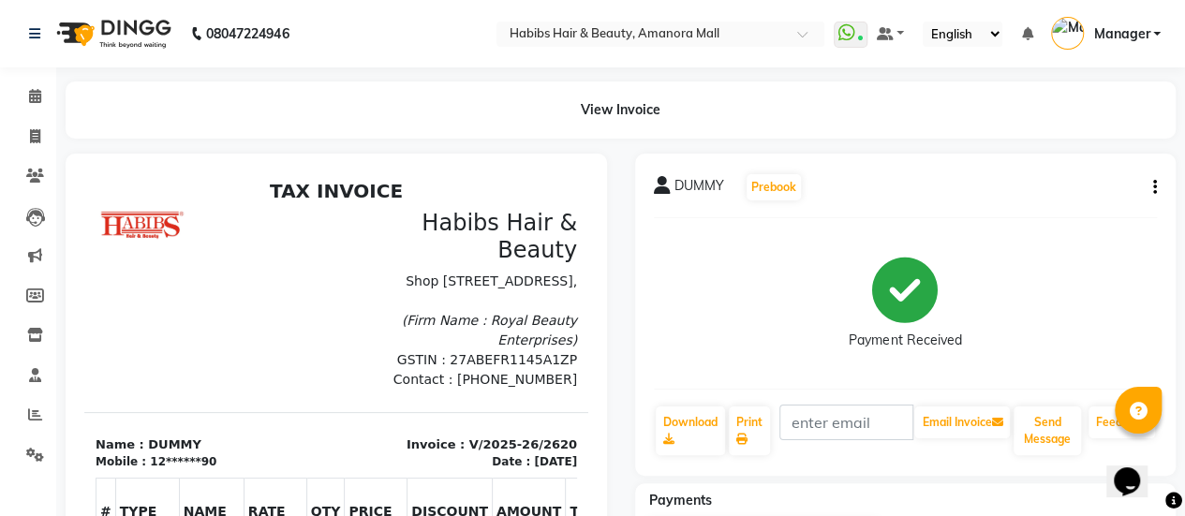
select select "5399"
select select "service"
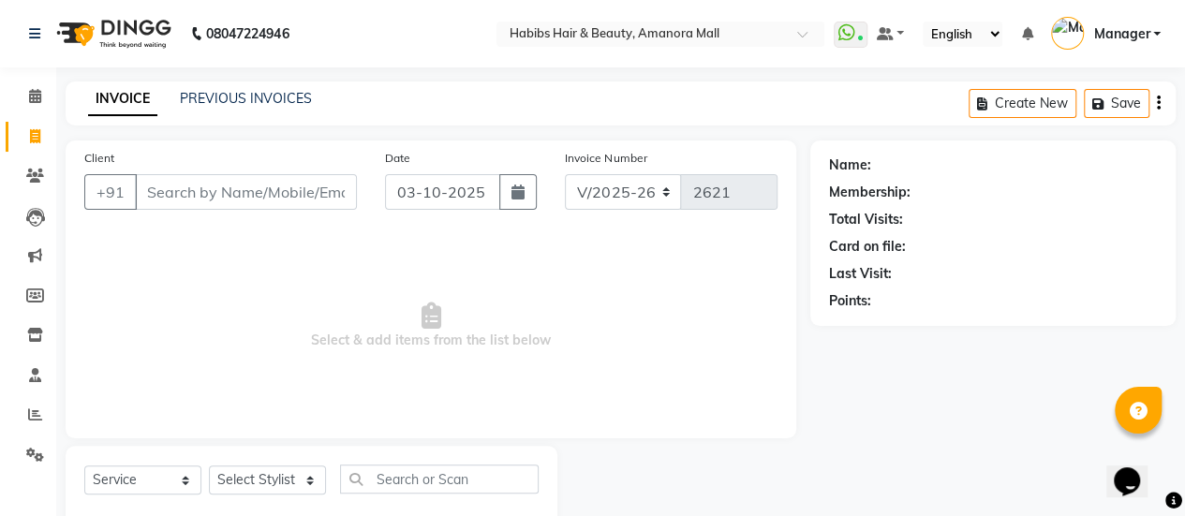
scroll to position [46, 0]
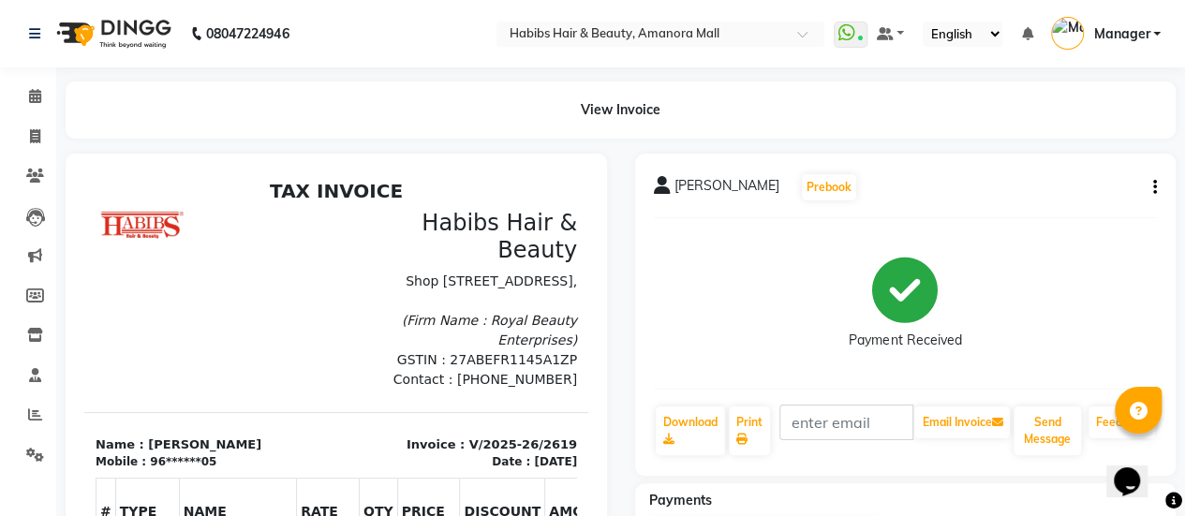
select select "5399"
select select "service"
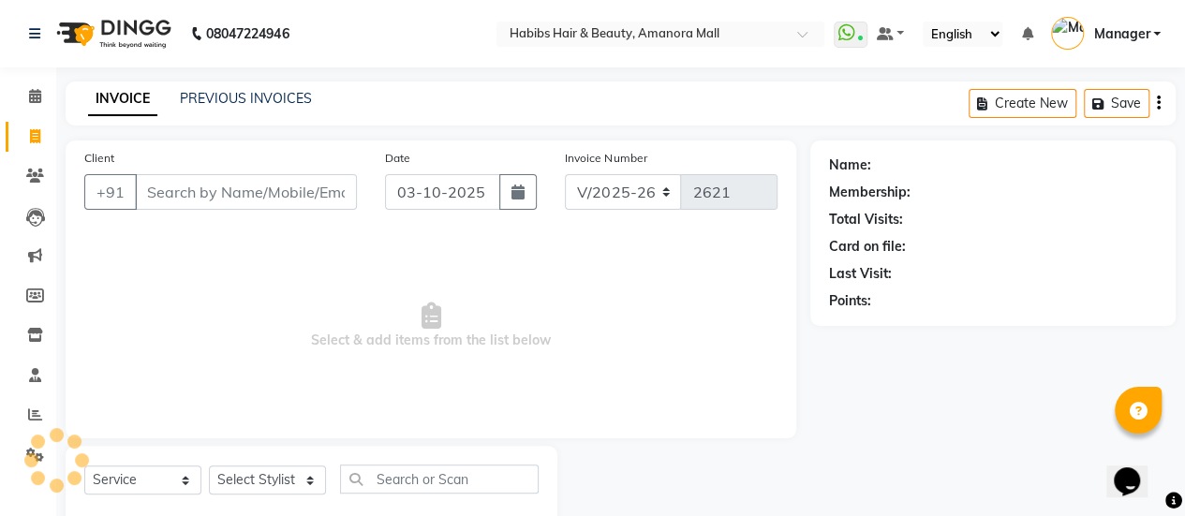
scroll to position [46, 0]
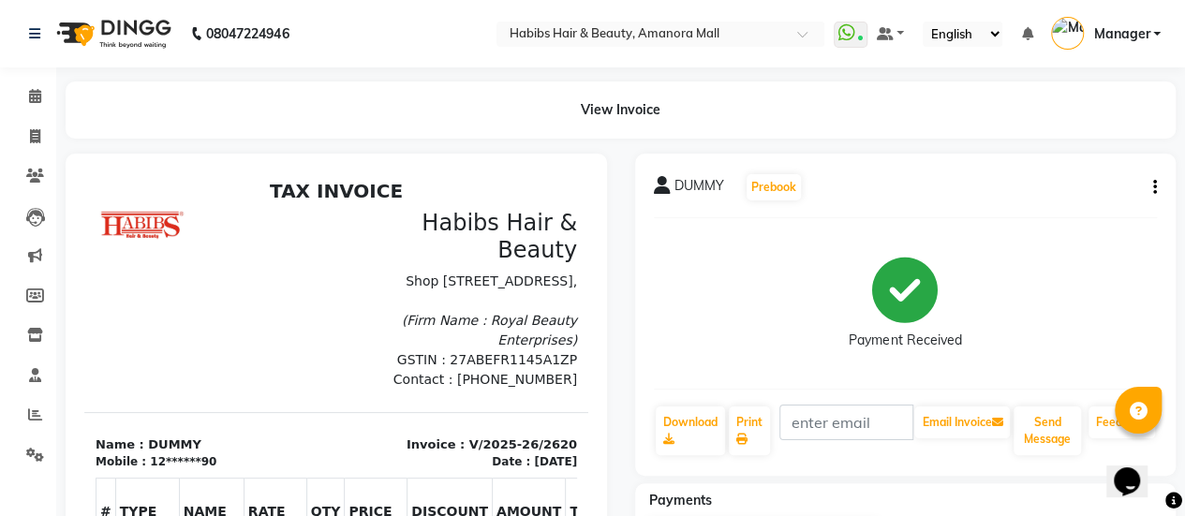
scroll to position [46, 0]
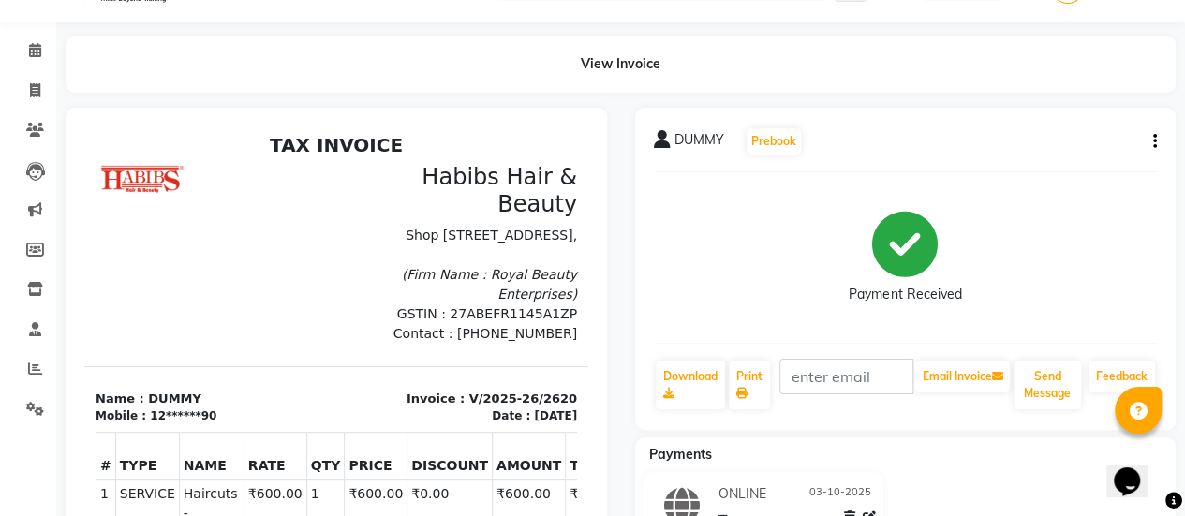
select select "5399"
select select "service"
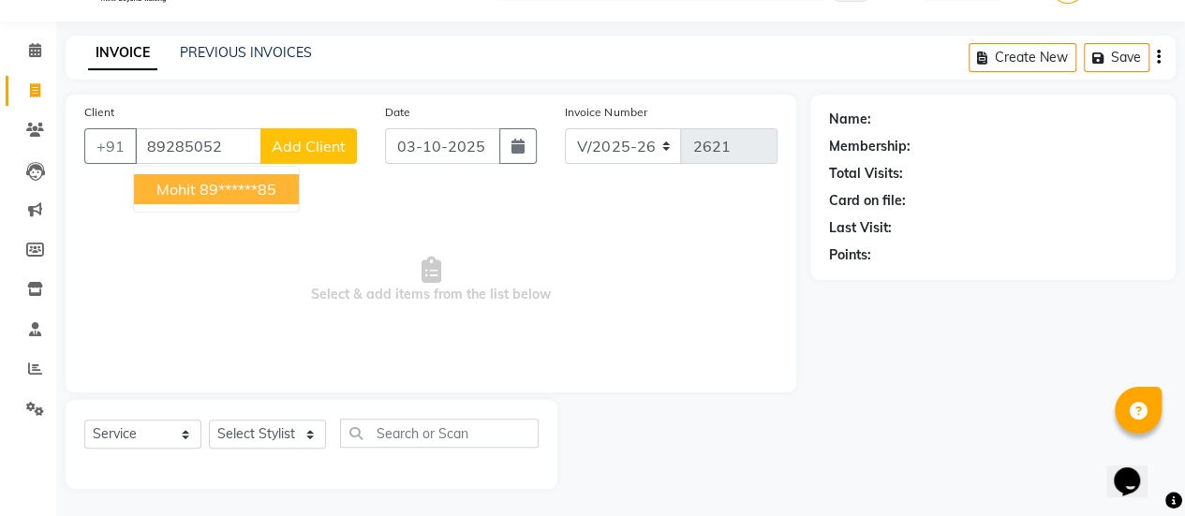
click at [225, 189] on ngb-highlight "89******85" at bounding box center [237, 189] width 77 height 19
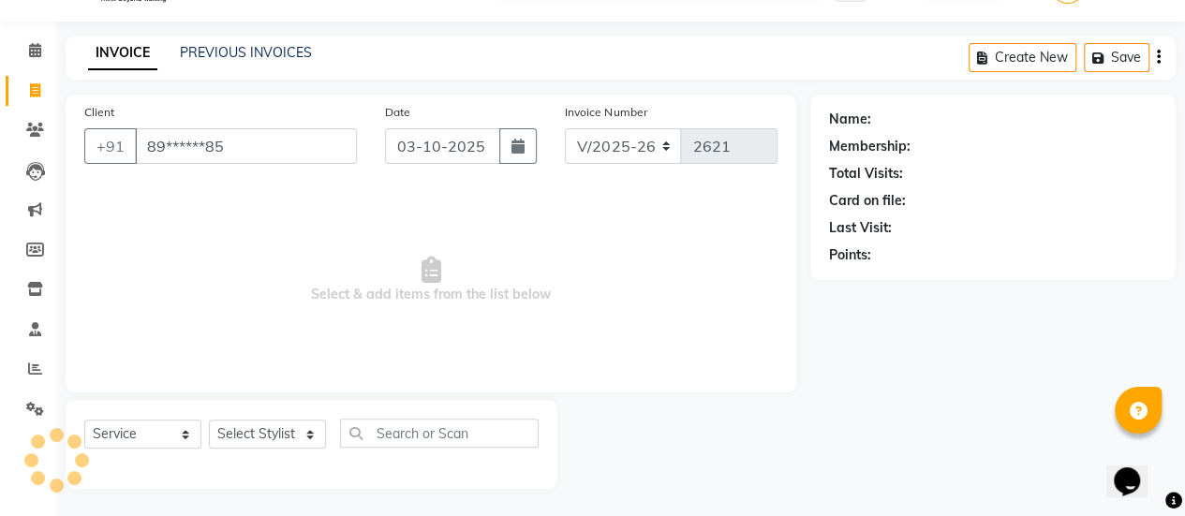
type input "89******85"
select select "1: Object"
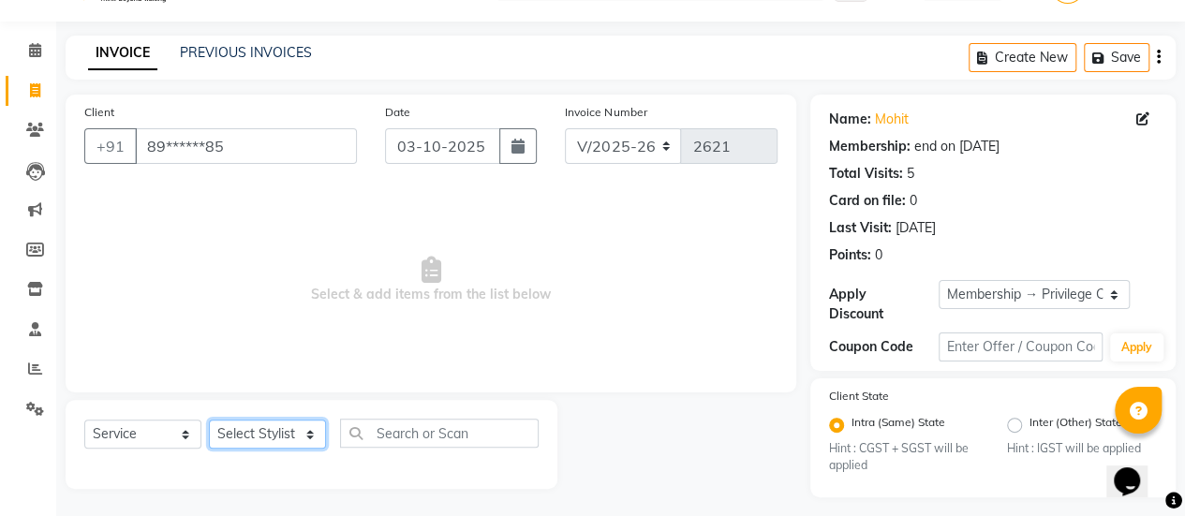
click at [292, 439] on select "Select Stylist [PERSON_NAME] Bhagavantu [PERSON_NAME] [PERSON_NAME] Manager [PE…" at bounding box center [267, 434] width 117 height 29
select select "69985"
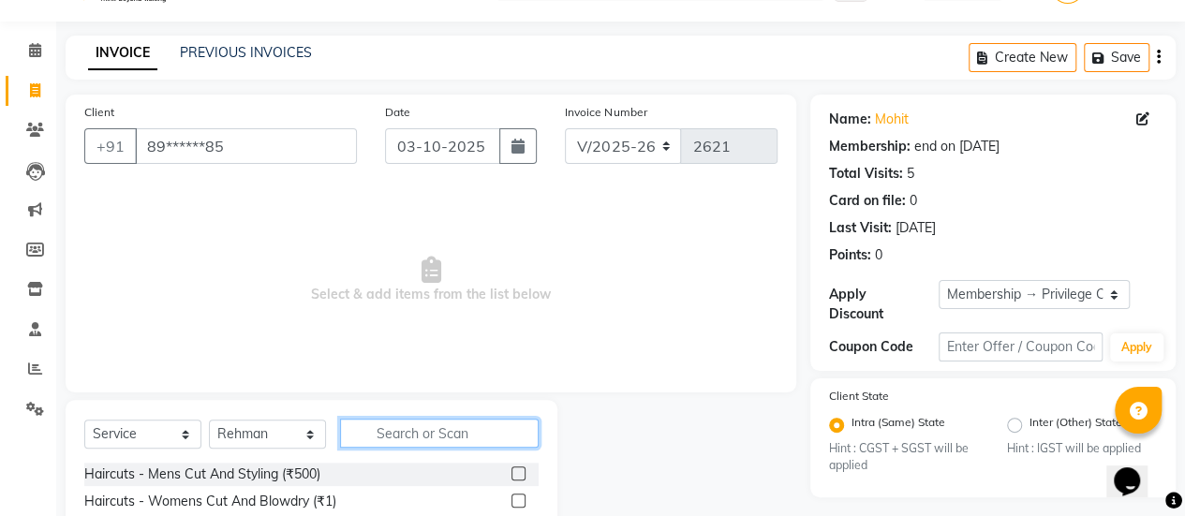
click at [382, 436] on input "text" at bounding box center [439, 433] width 199 height 29
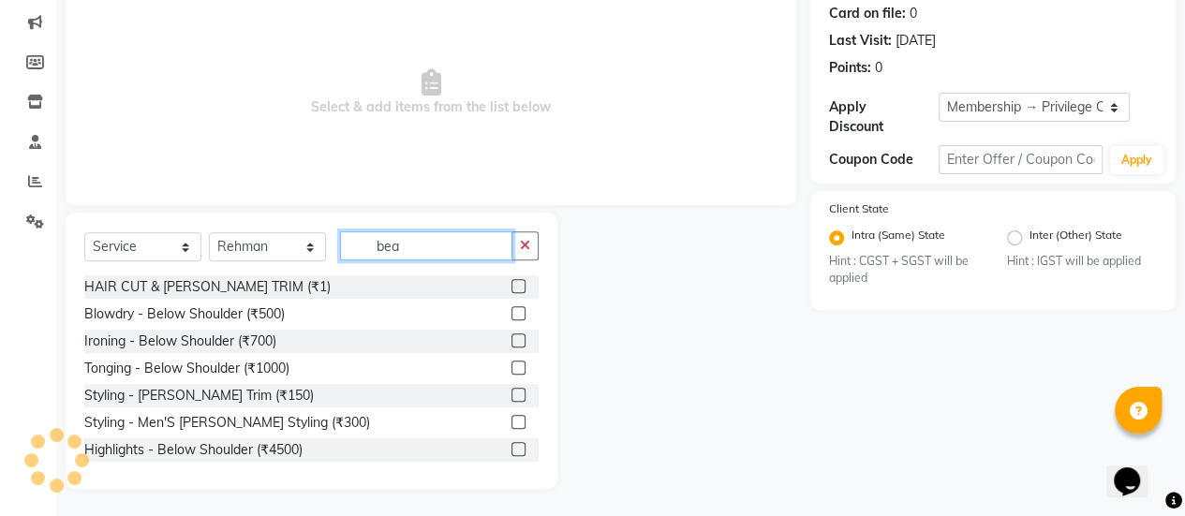
scroll to position [182, 0]
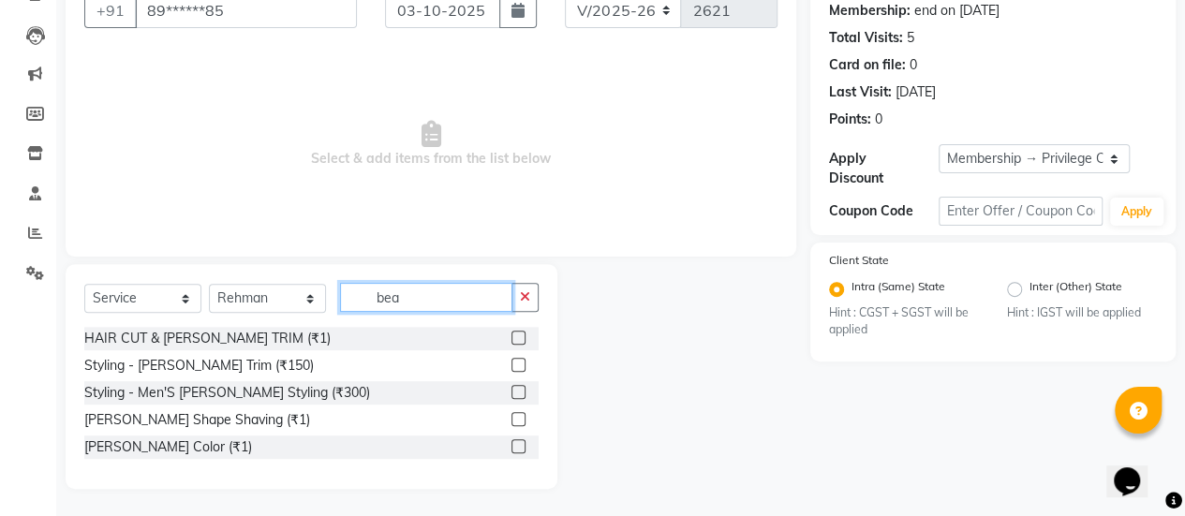
type input "bea"
click at [515, 364] on label at bounding box center [518, 365] width 14 height 14
click at [515, 364] on input "checkbox" at bounding box center [517, 366] width 12 height 12
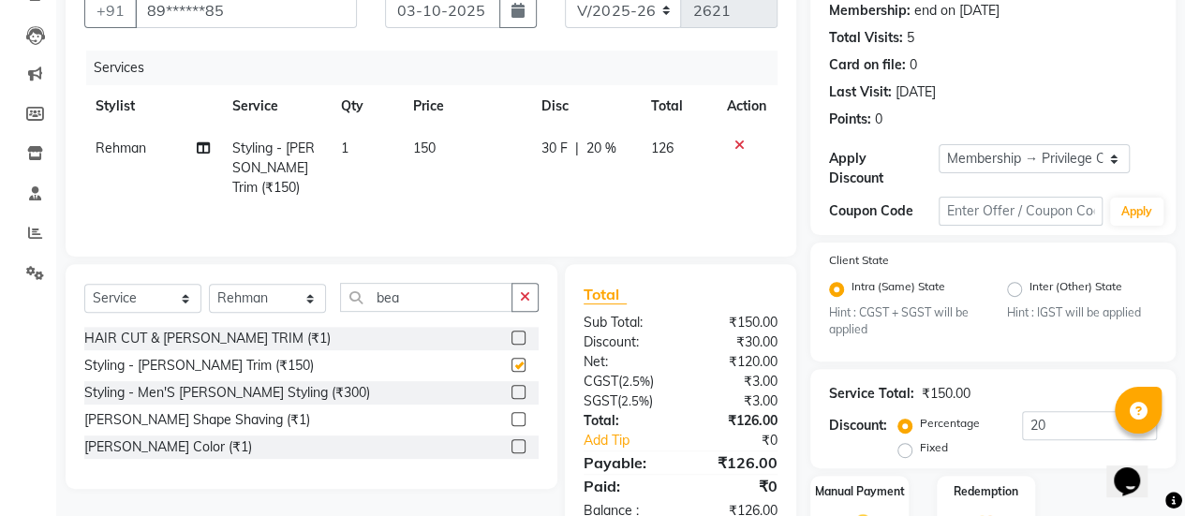
checkbox input "false"
click at [415, 141] on span "150" at bounding box center [424, 148] width 22 height 17
select select "69985"
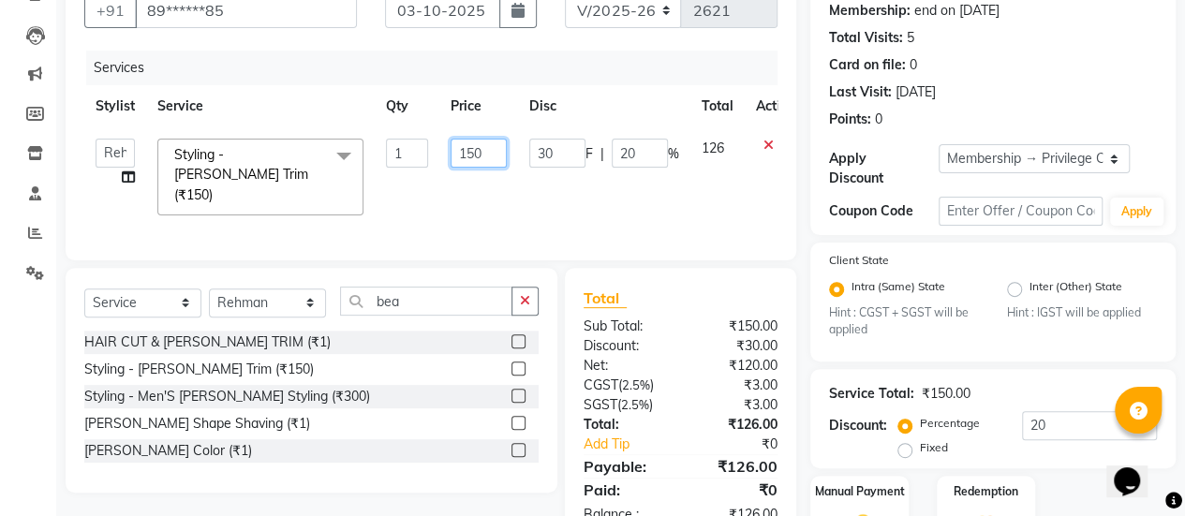
click at [463, 149] on input "150" at bounding box center [478, 153] width 56 height 29
type input "250"
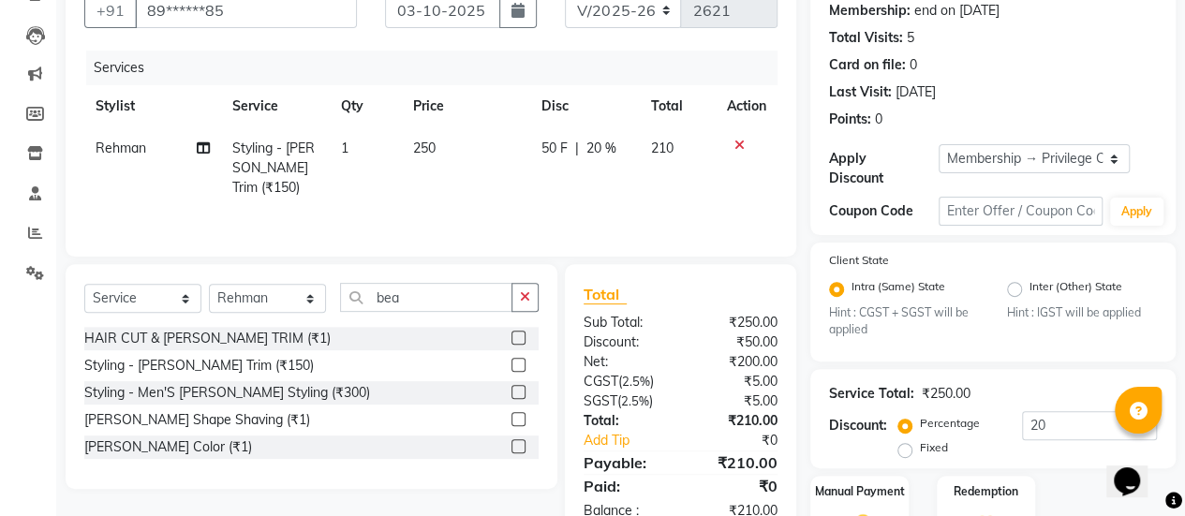
click at [635, 202] on div "Services Stylist Service Qty Price Disc Total Action Rehman Styling - [PERSON_N…" at bounding box center [430, 144] width 693 height 187
click at [594, 145] on span "20 %" at bounding box center [600, 149] width 30 height 20
select select "69985"
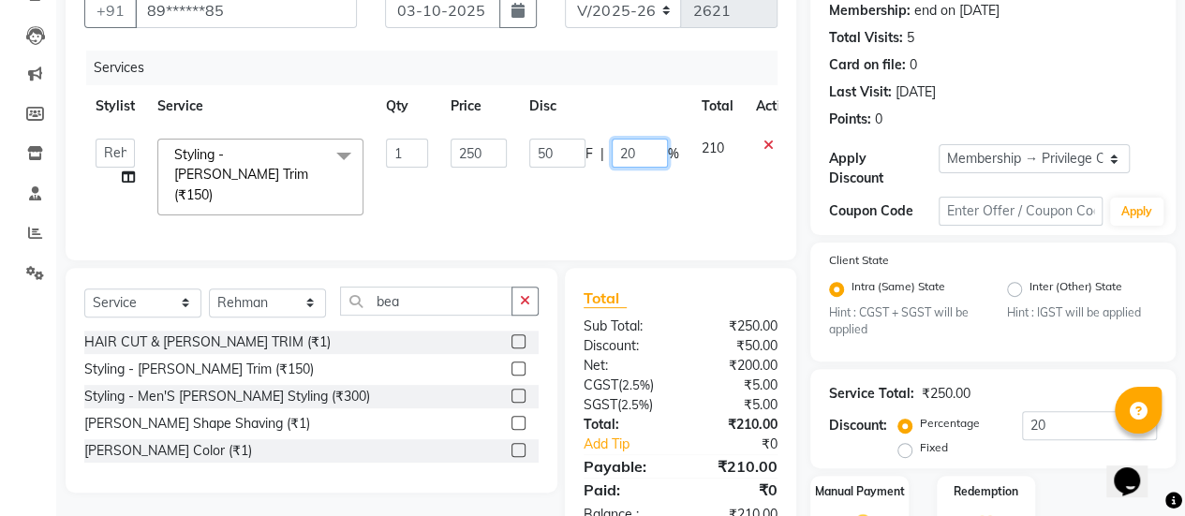
click at [642, 155] on input "20" at bounding box center [640, 153] width 56 height 29
type input "2"
click at [459, 195] on div "Services Stylist Service Qty Price Disc Total Action [PERSON_NAME] Bhagavantu […" at bounding box center [430, 146] width 693 height 191
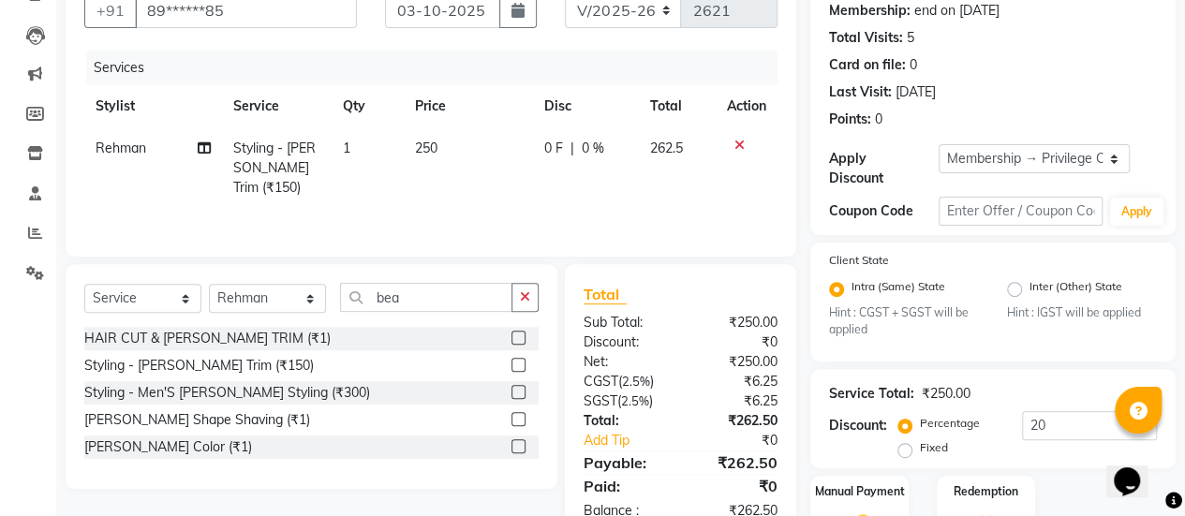
scroll to position [288, 0]
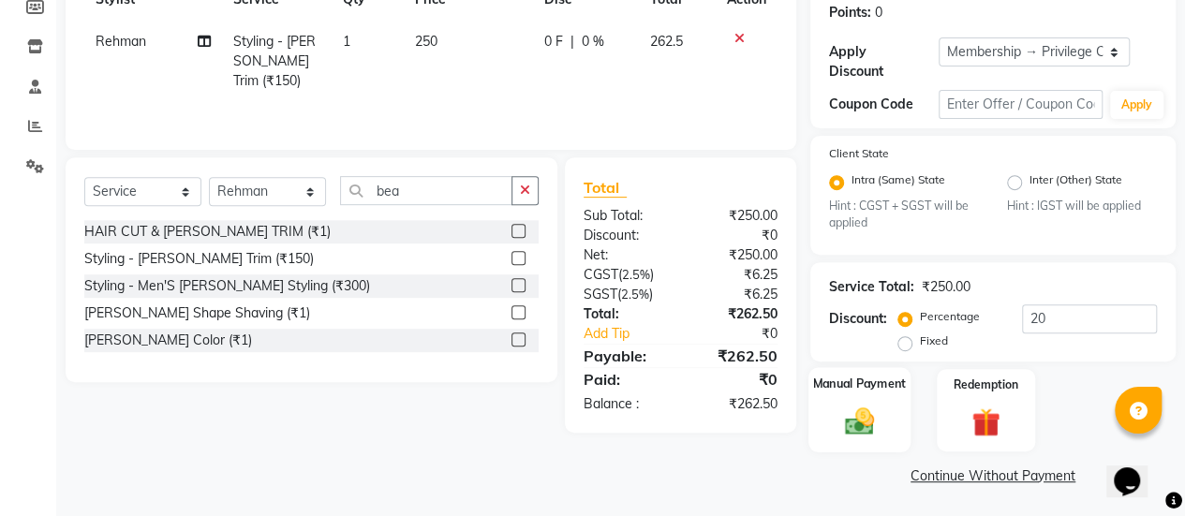
click at [867, 422] on img at bounding box center [859, 422] width 48 height 34
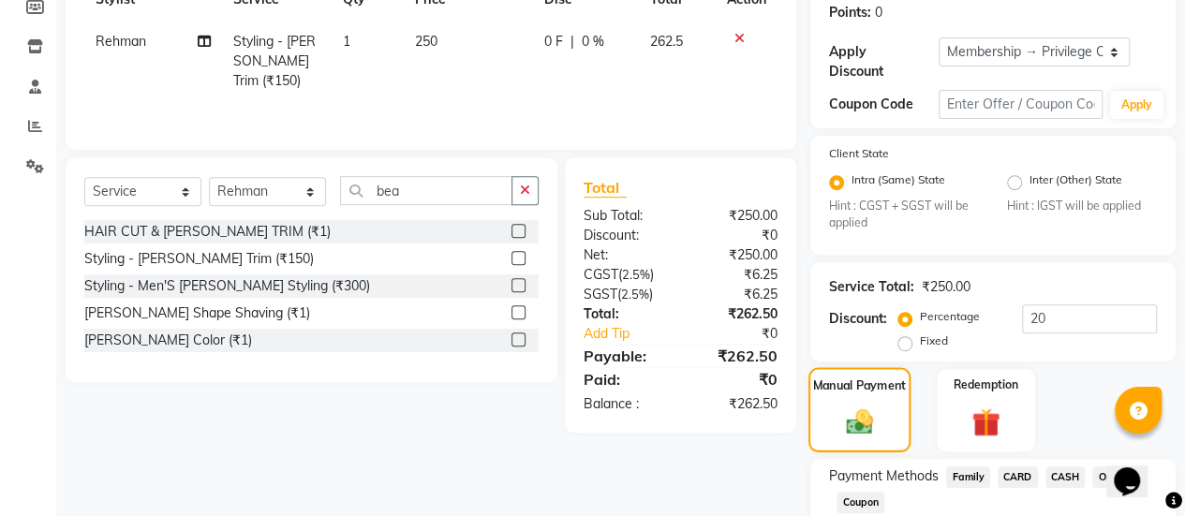
scroll to position [408, 0]
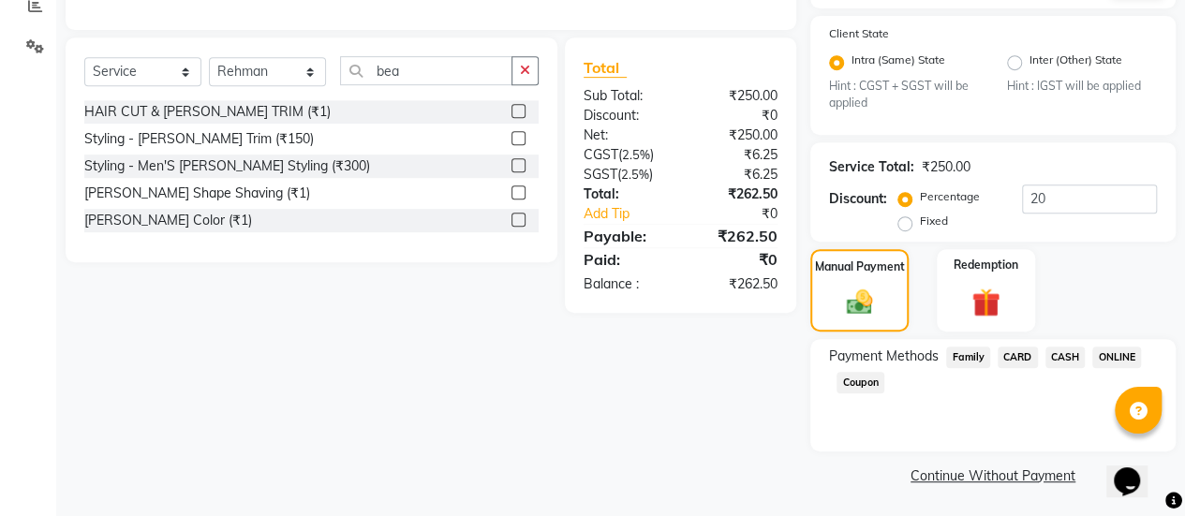
click at [1113, 350] on span "ONLINE" at bounding box center [1116, 358] width 49 height 22
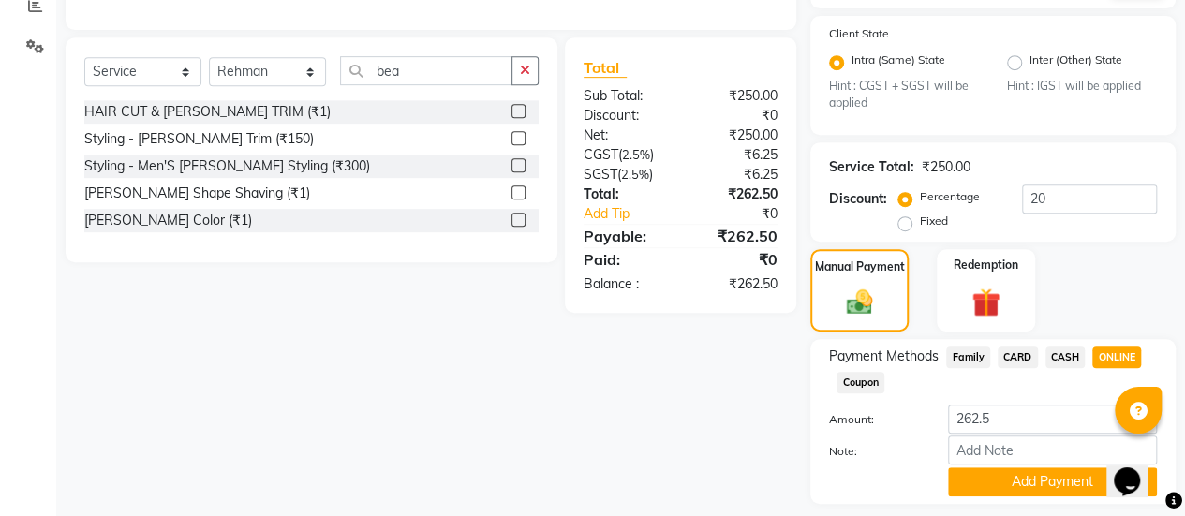
scroll to position [461, 0]
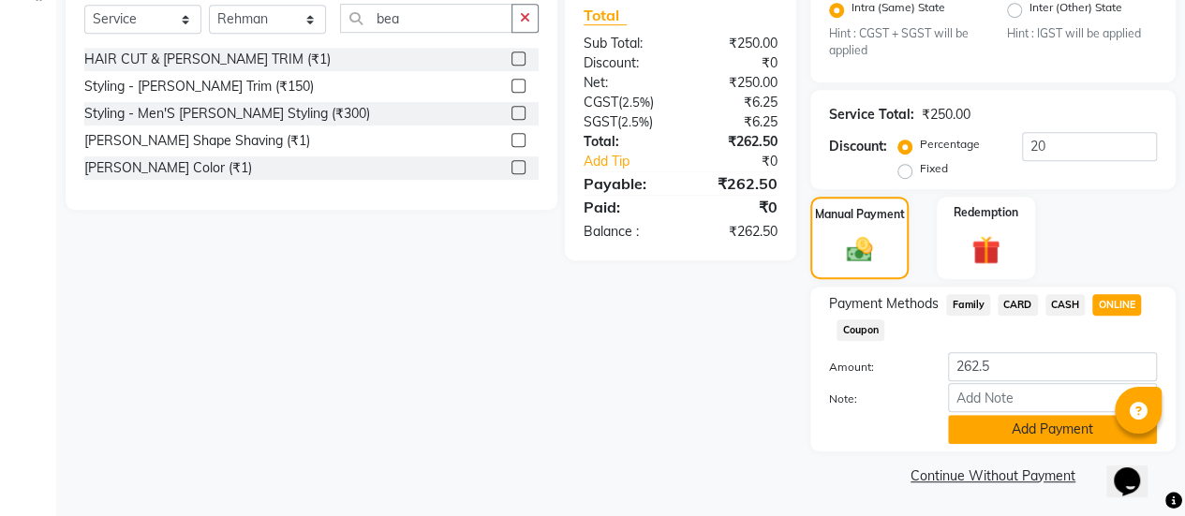
click at [1022, 420] on button "Add Payment" at bounding box center [1052, 429] width 209 height 29
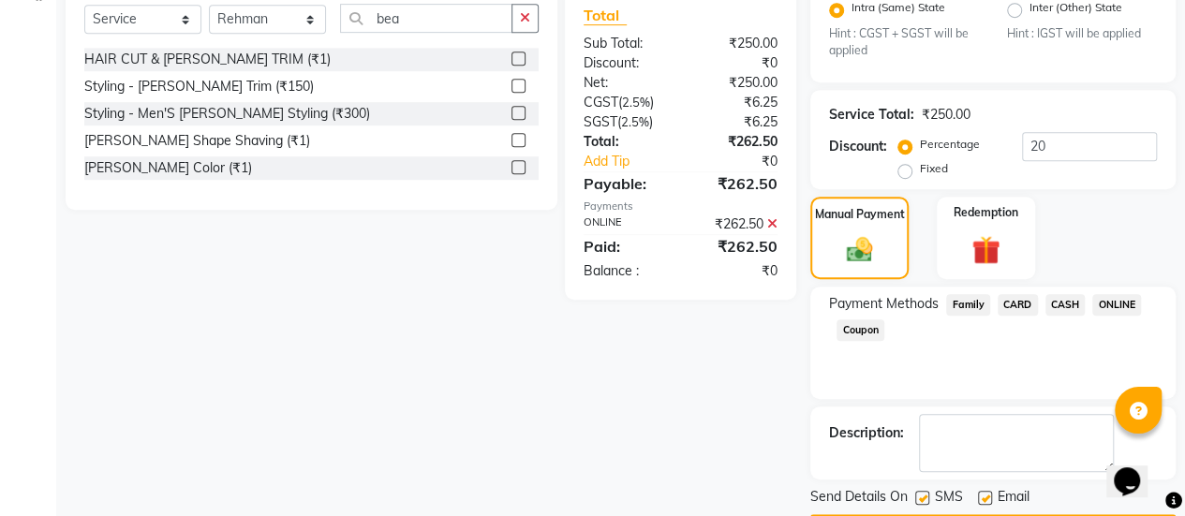
scroll to position [513, 0]
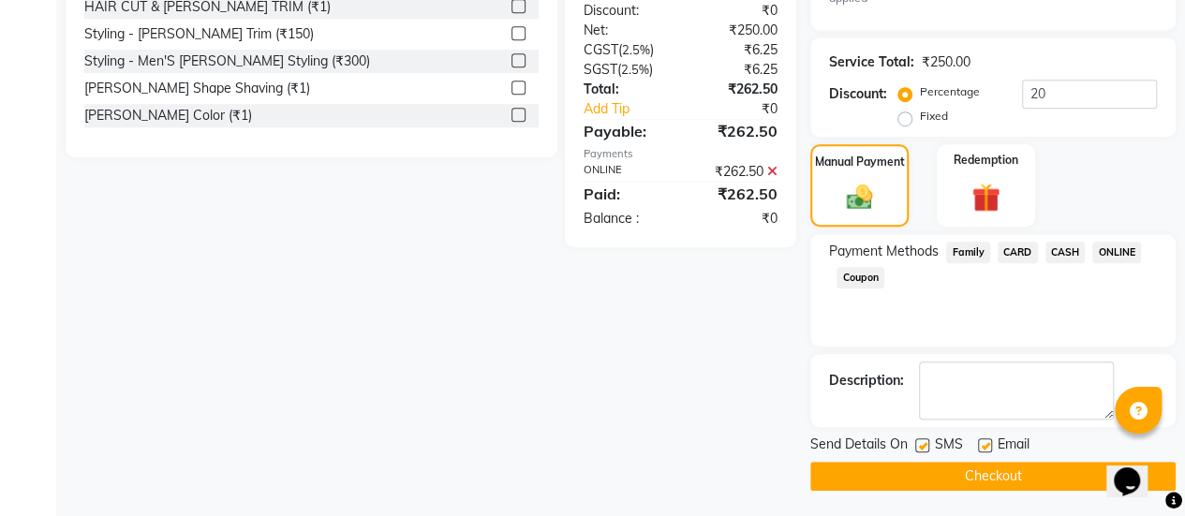
click at [983, 438] on label at bounding box center [985, 445] width 14 height 14
click at [983, 440] on input "checkbox" at bounding box center [984, 446] width 12 height 12
checkbox input "false"
click at [932, 471] on button "Checkout" at bounding box center [992, 476] width 365 height 29
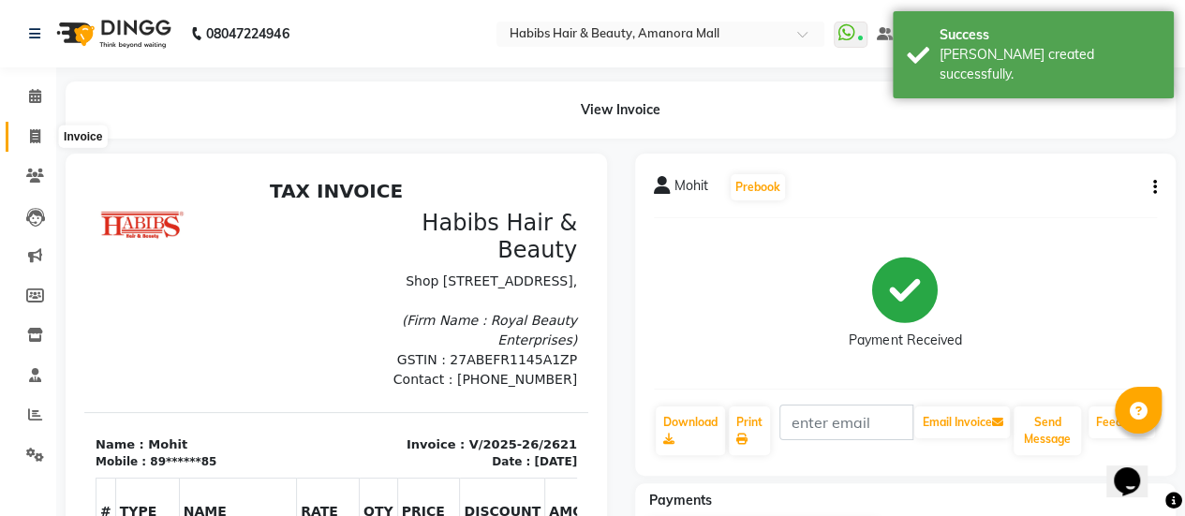
click at [30, 139] on icon at bounding box center [35, 136] width 10 height 14
select select "5399"
select select "service"
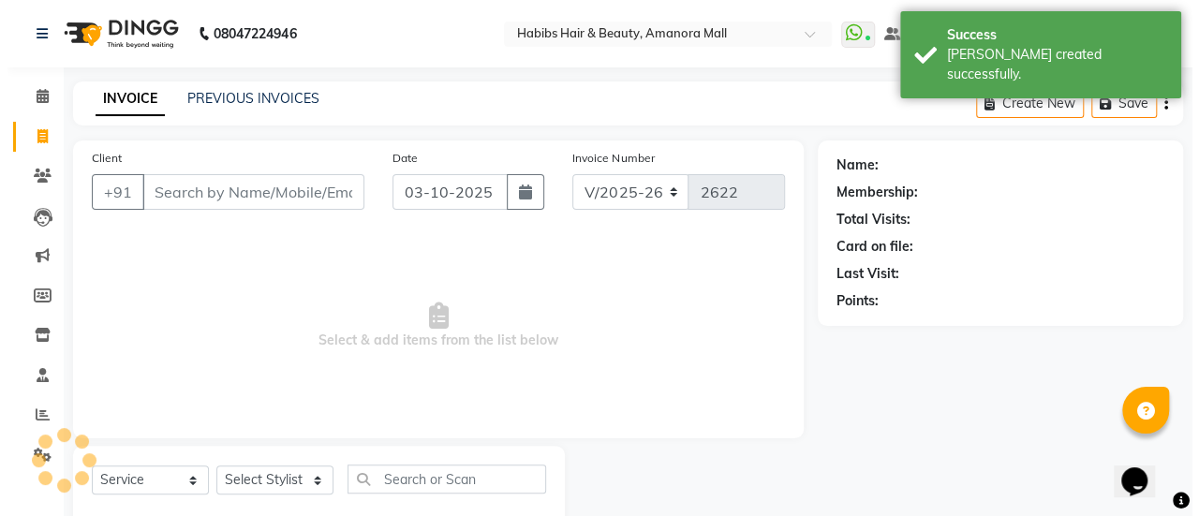
scroll to position [46, 0]
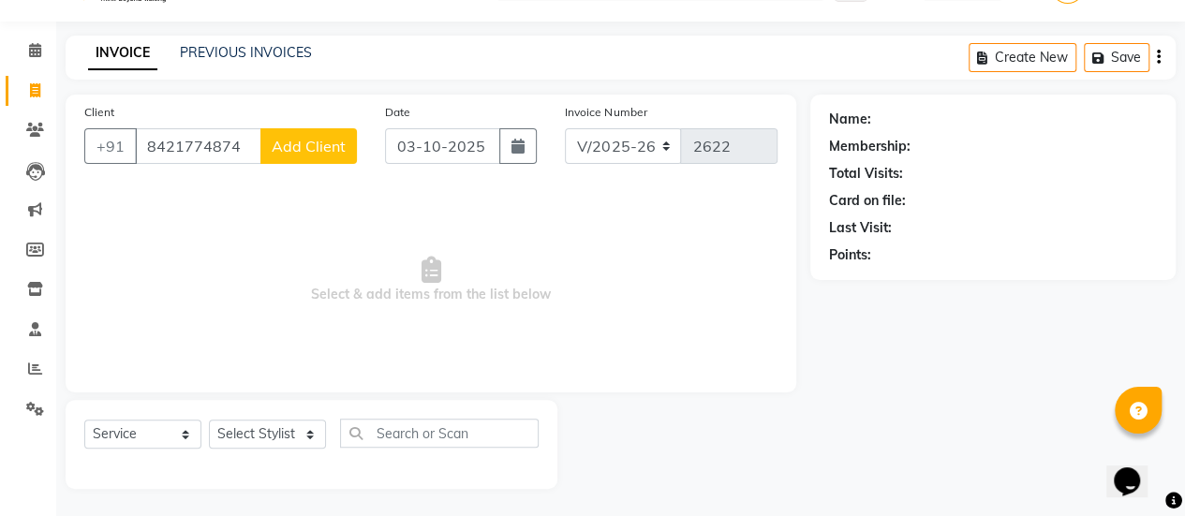
type input "8421774874"
click at [318, 149] on span "Add Client" at bounding box center [309, 146] width 74 height 19
select select "22"
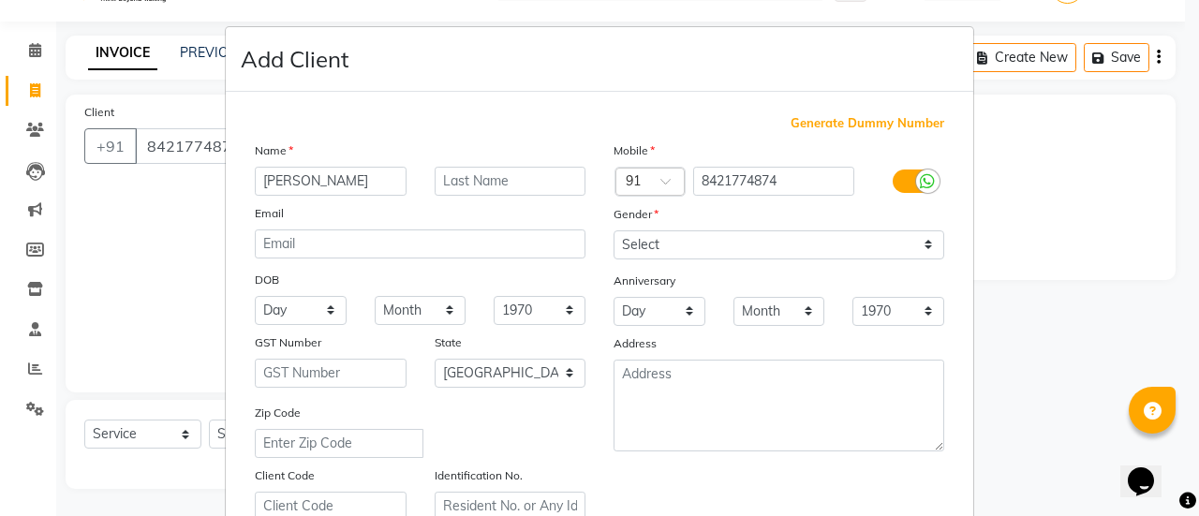
type input "[PERSON_NAME]"
click at [708, 243] on select "Select [DEMOGRAPHIC_DATA] [DEMOGRAPHIC_DATA] Other Prefer Not To Say" at bounding box center [778, 244] width 331 height 29
select select "[DEMOGRAPHIC_DATA]"
click at [613, 230] on select "Select [DEMOGRAPHIC_DATA] [DEMOGRAPHIC_DATA] Other Prefer Not To Say" at bounding box center [778, 244] width 331 height 29
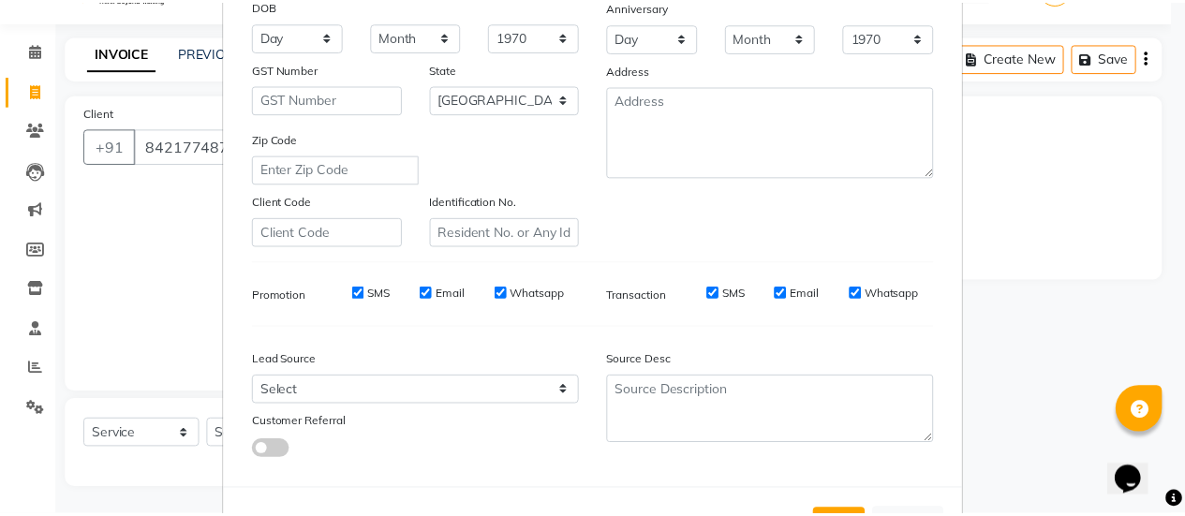
scroll to position [345, 0]
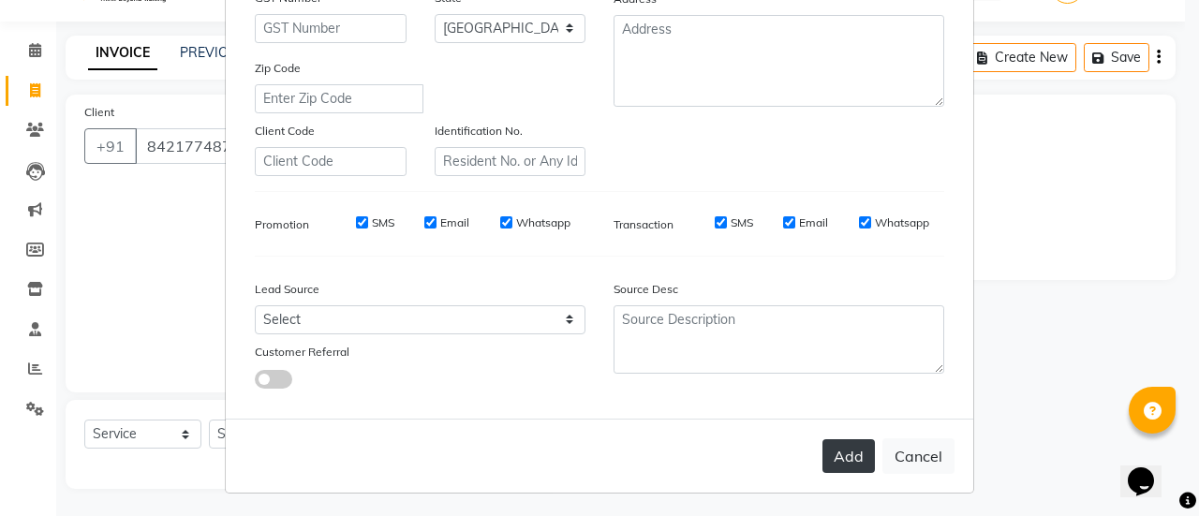
click at [844, 454] on button "Add" at bounding box center [848, 456] width 52 height 34
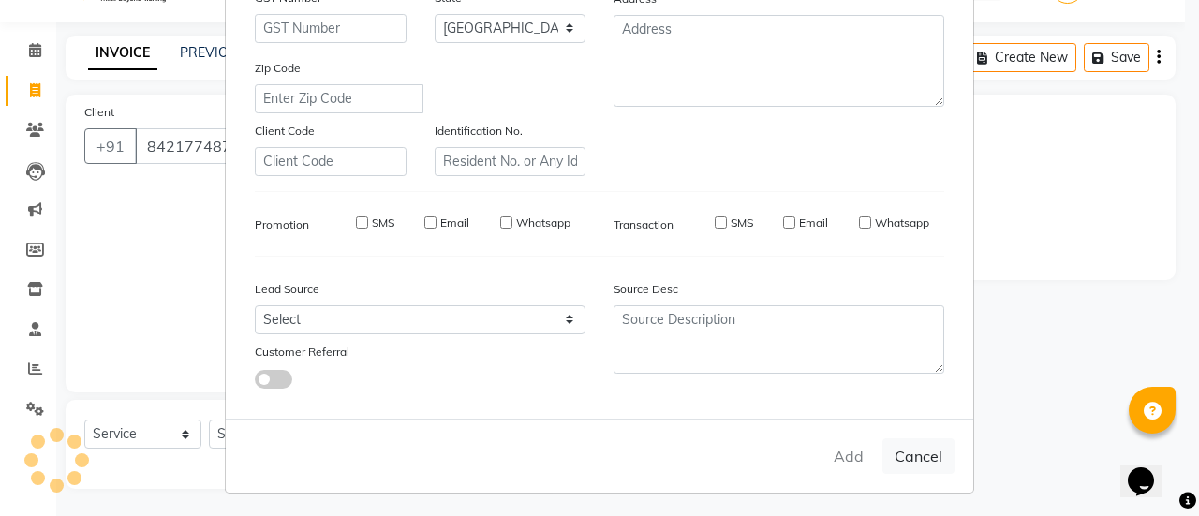
type input "84******74"
select select
select select "null"
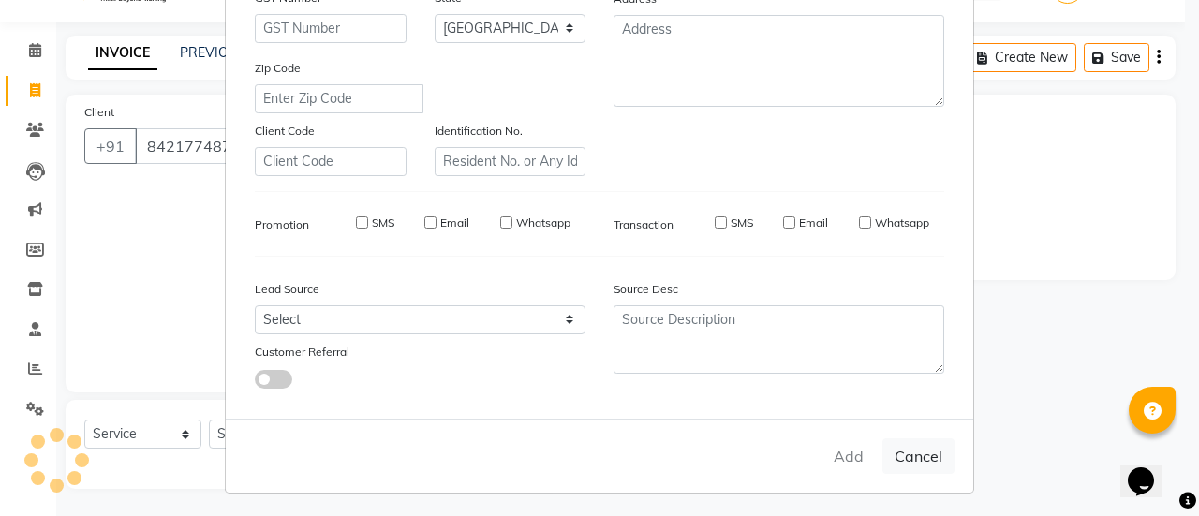
select select
checkbox input "false"
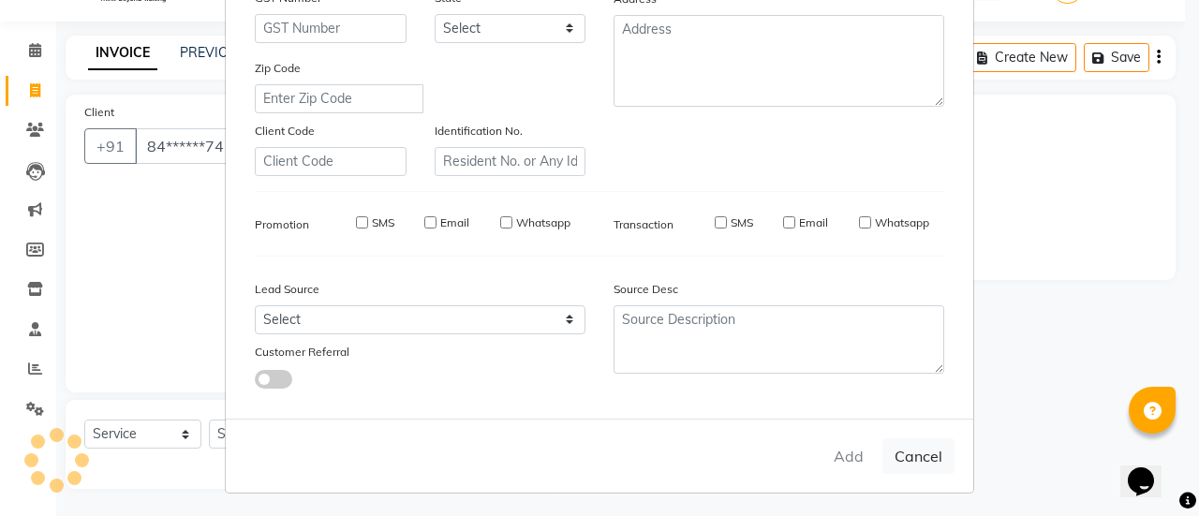
checkbox input "false"
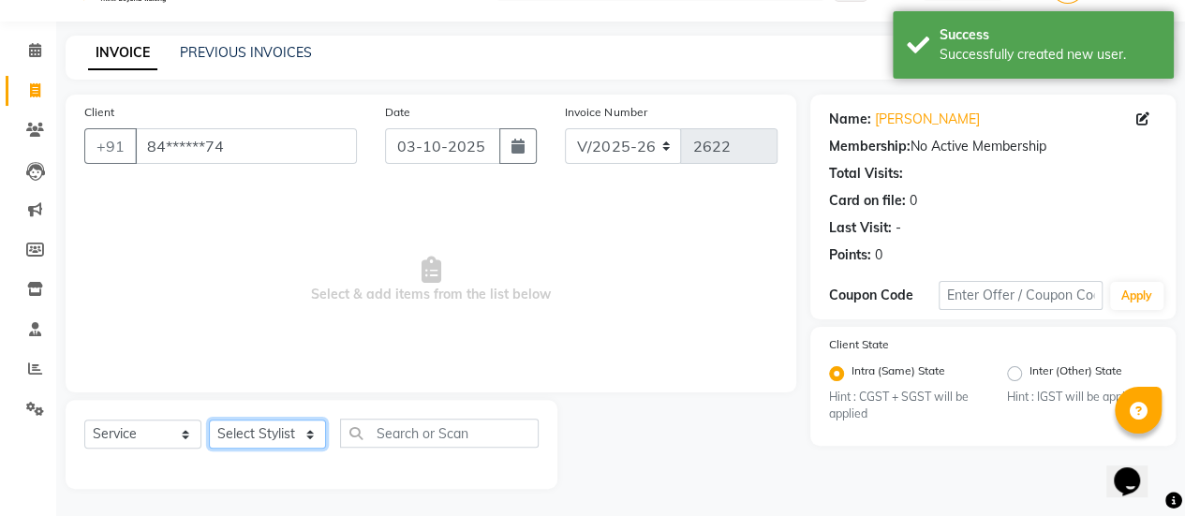
click at [303, 424] on select "Select Stylist [PERSON_NAME] Bhagavantu [PERSON_NAME] [PERSON_NAME] Manager [PE…" at bounding box center [267, 434] width 117 height 29
select select "78237"
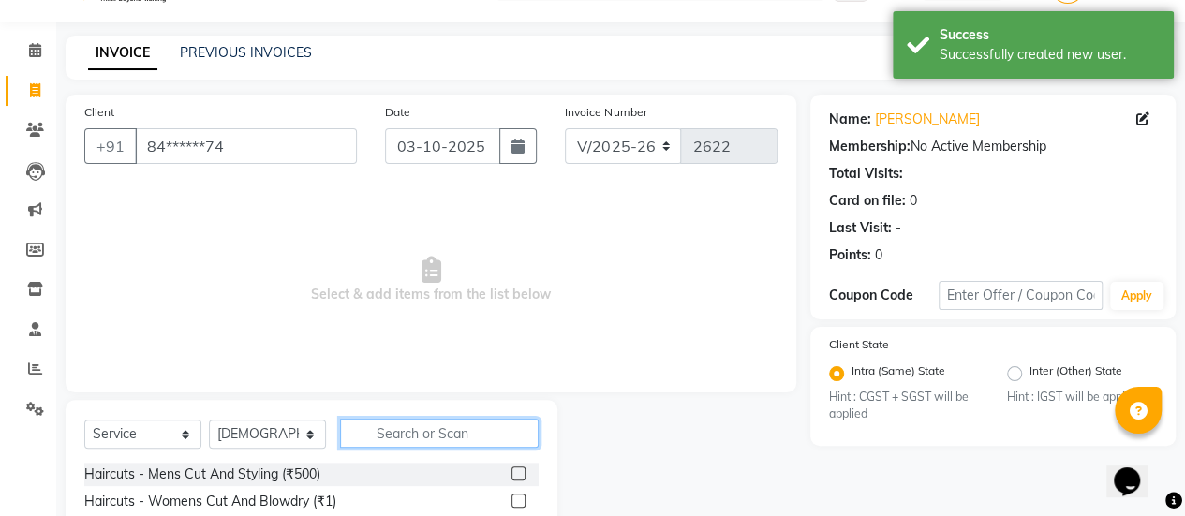
click at [425, 428] on input "text" at bounding box center [439, 433] width 199 height 29
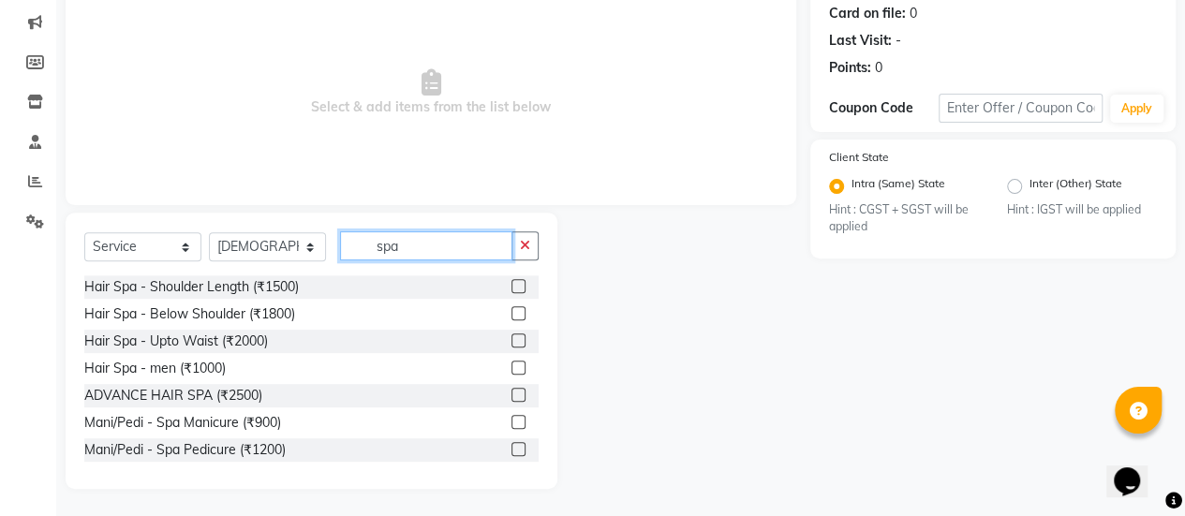
type input "spa"
click at [511, 312] on label at bounding box center [518, 313] width 14 height 14
click at [511, 312] on input "checkbox" at bounding box center [517, 314] width 12 height 12
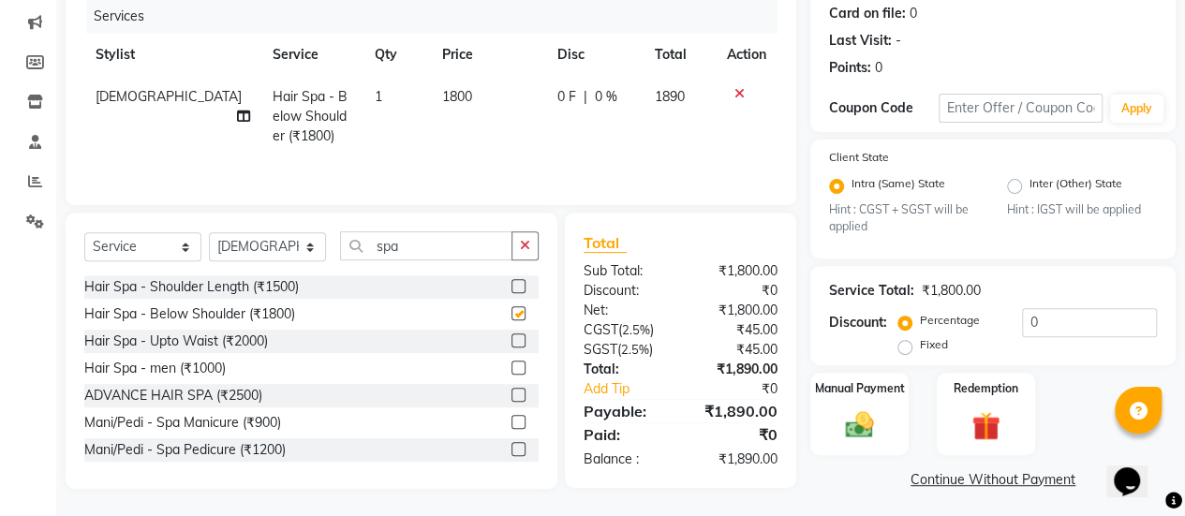
checkbox input "false"
click at [442, 94] on span "1800" at bounding box center [457, 96] width 30 height 17
select select "78237"
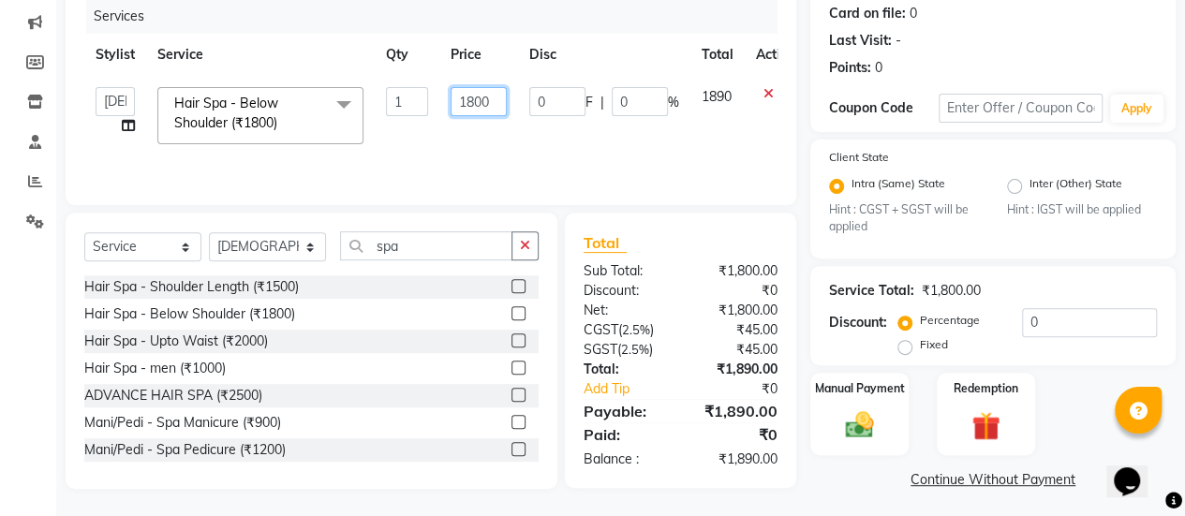
click at [470, 93] on input "1800" at bounding box center [478, 101] width 56 height 29
type input "2200"
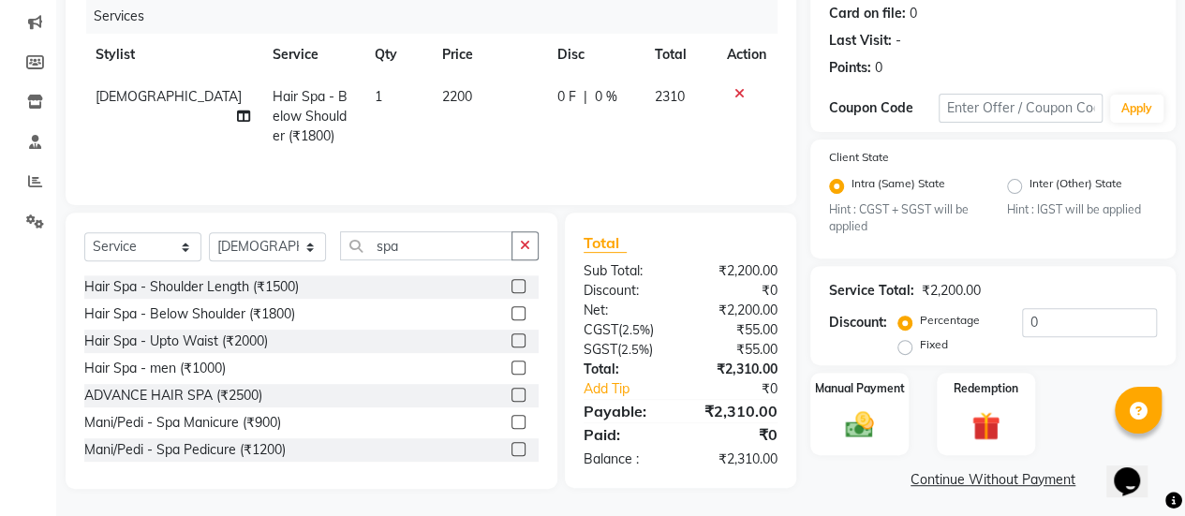
click at [607, 133] on td "0 F | 0 %" at bounding box center [594, 116] width 97 height 81
select select "78237"
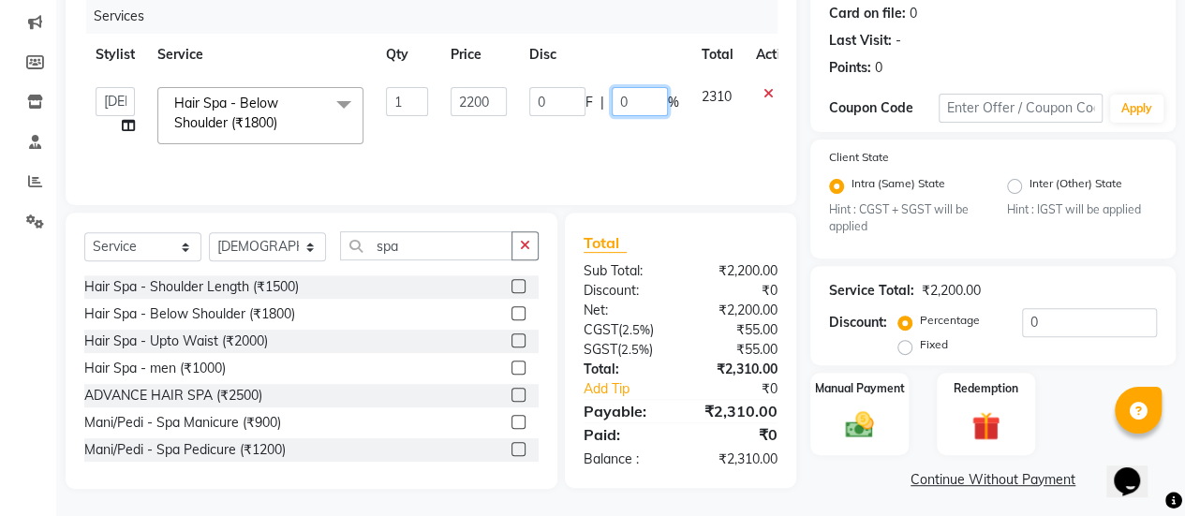
click at [614, 105] on input "0" at bounding box center [640, 101] width 56 height 29
type input "30"
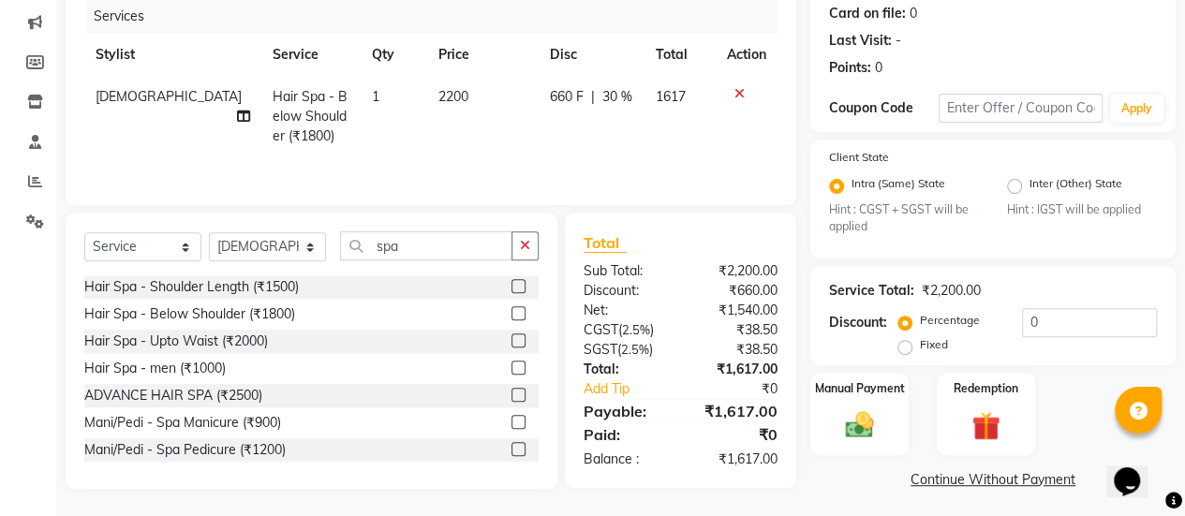
click at [523, 138] on tr "Bhagavantu Hair Spa - Below Shoulder (₹1800) 1 2200 660 F | 30 % 1617" at bounding box center [430, 116] width 693 height 81
click at [184, 251] on select "Select Service Product Membership Package Voucher Prepaid Gift Card" at bounding box center [142, 246] width 117 height 29
click at [84, 232] on select "Select Service Product Membership Package Voucher Prepaid Gift Card" at bounding box center [142, 246] width 117 height 29
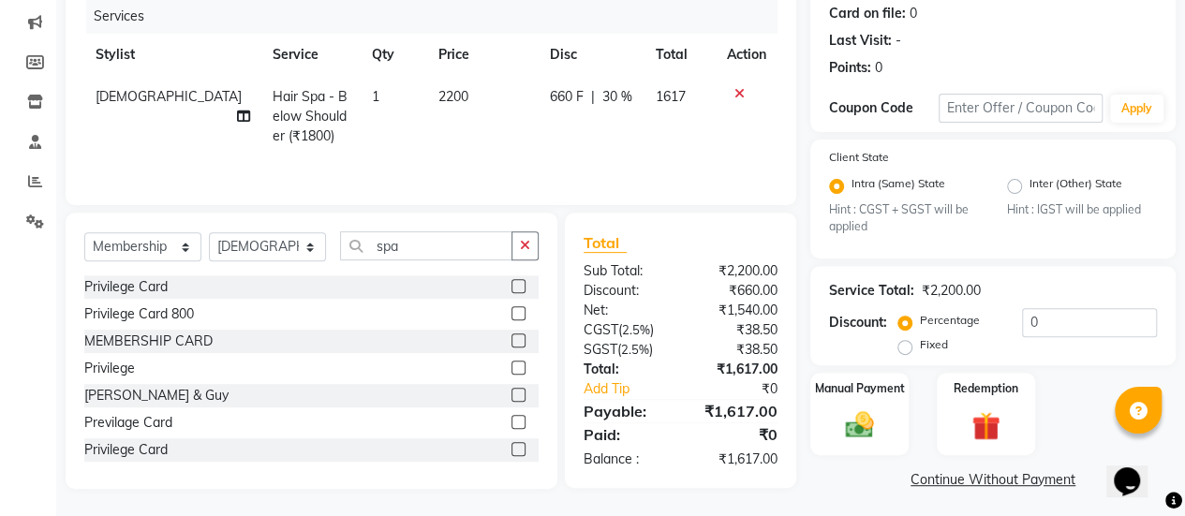
click at [511, 288] on label at bounding box center [518, 286] width 14 height 14
click at [511, 288] on input "checkbox" at bounding box center [517, 287] width 12 height 12
select select "select"
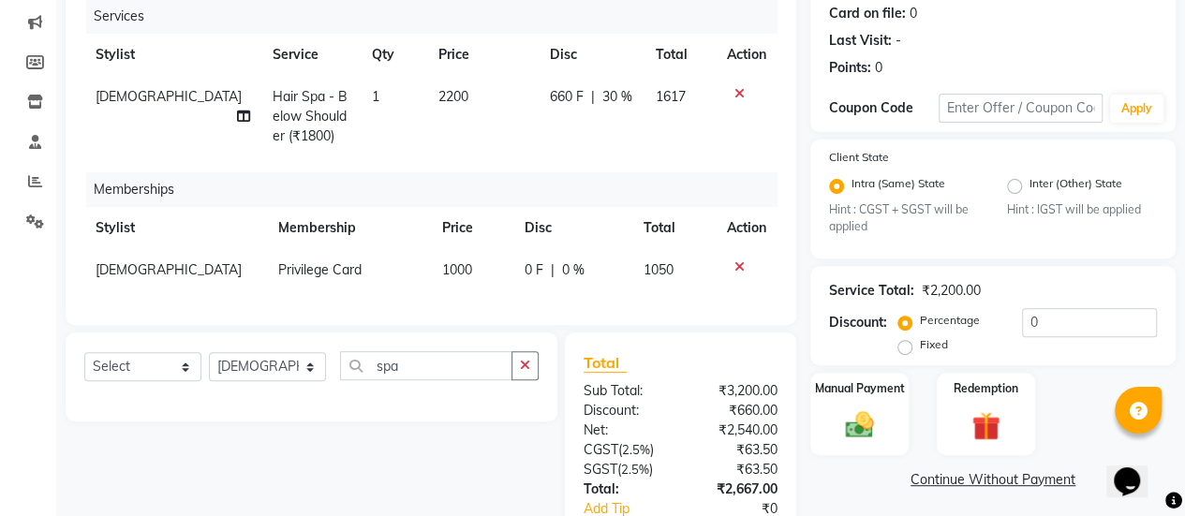
click at [443, 273] on span "1000" at bounding box center [457, 269] width 30 height 17
select select "78237"
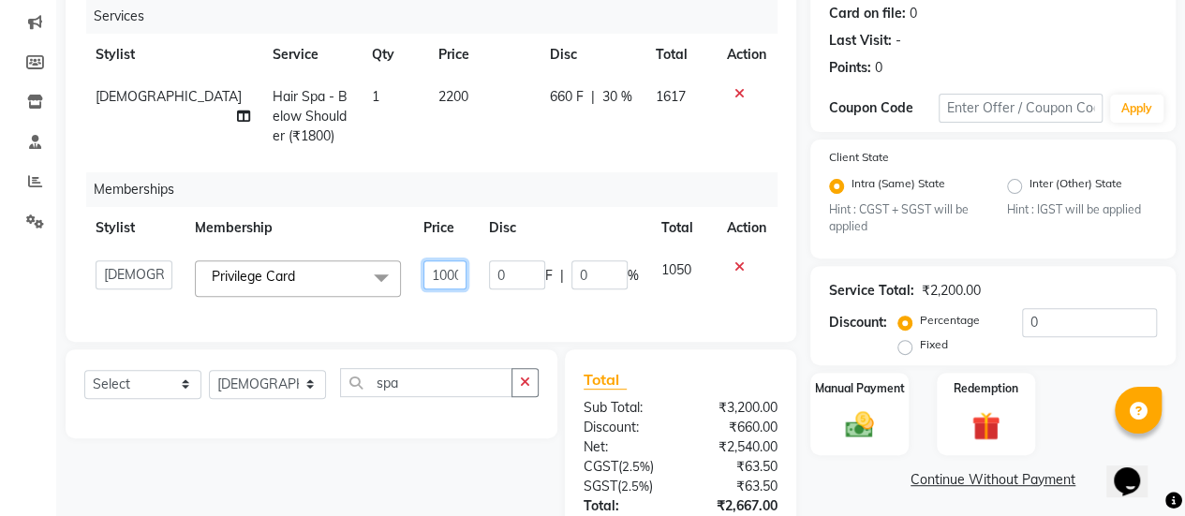
click at [454, 276] on input "1000" at bounding box center [444, 274] width 43 height 29
type input "100"
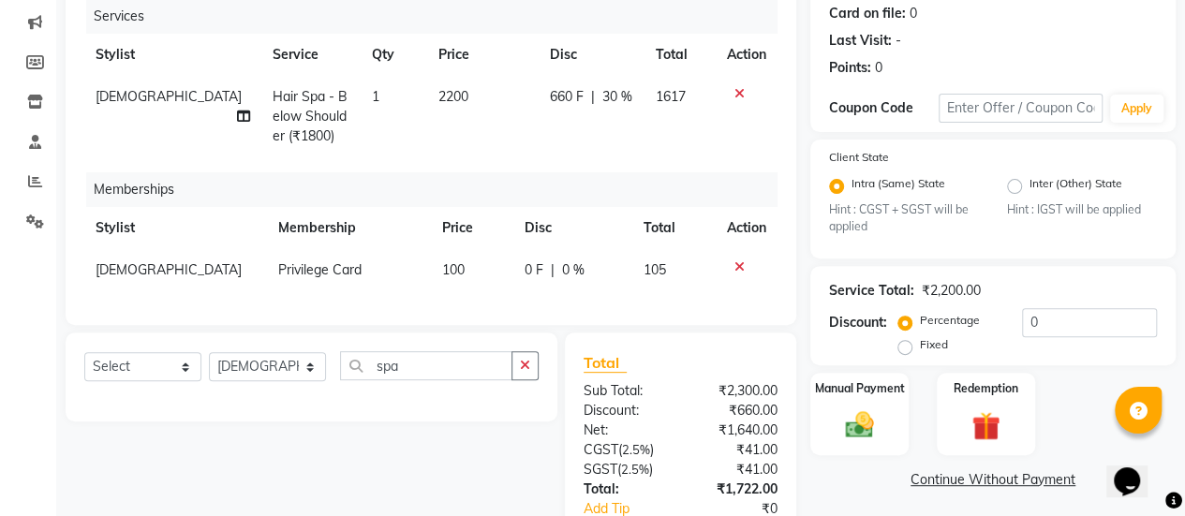
click at [465, 275] on td "100" at bounding box center [472, 270] width 82 height 42
select select "78237"
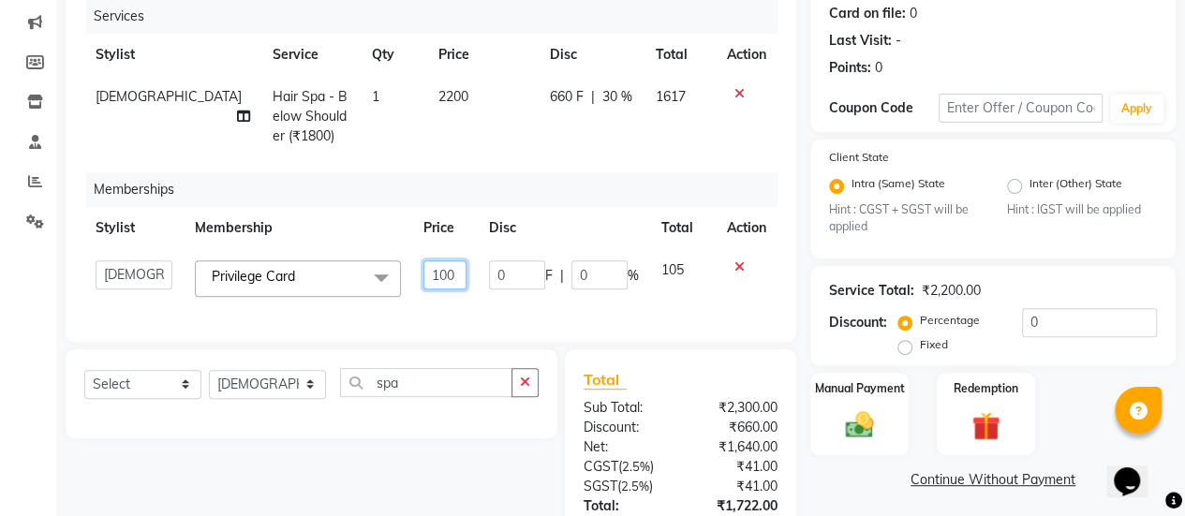
click at [456, 273] on input "100" at bounding box center [444, 274] width 43 height 29
type input "1123"
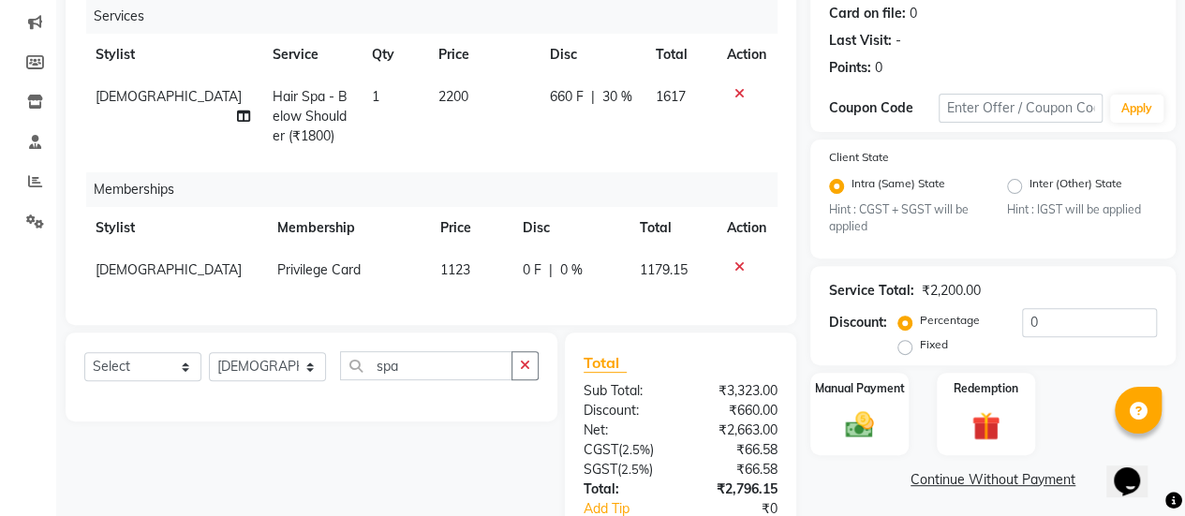
click at [474, 121] on td "2200" at bounding box center [482, 116] width 111 height 81
select select "78237"
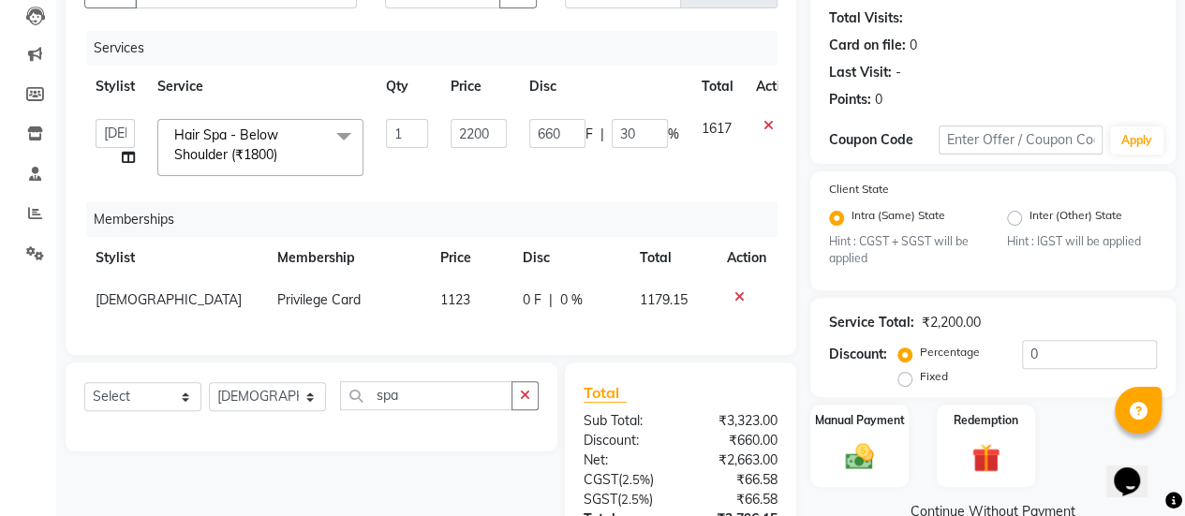
scroll to position [363, 0]
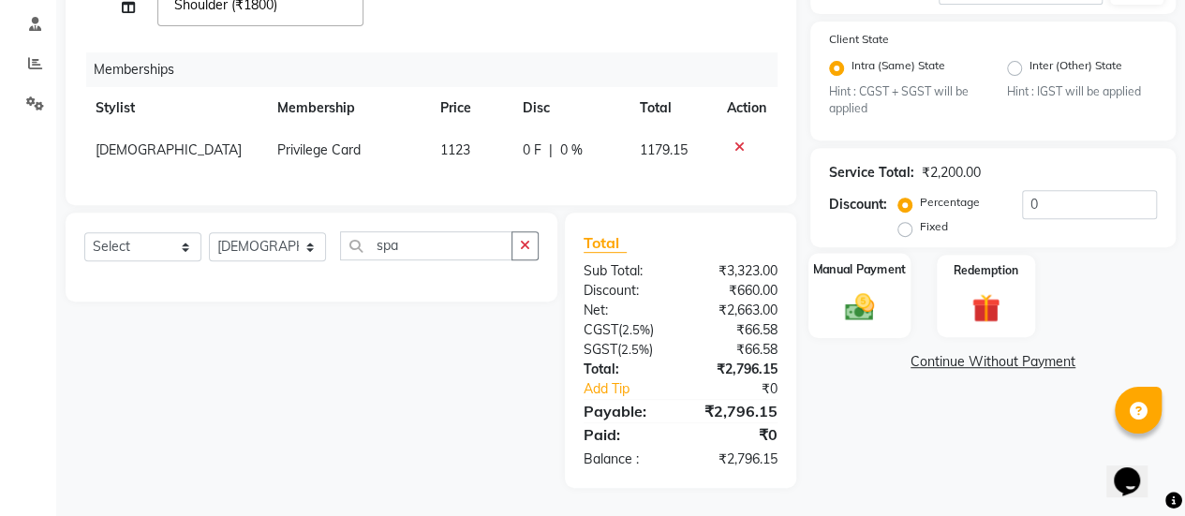
click at [845, 298] on img at bounding box center [859, 307] width 48 height 34
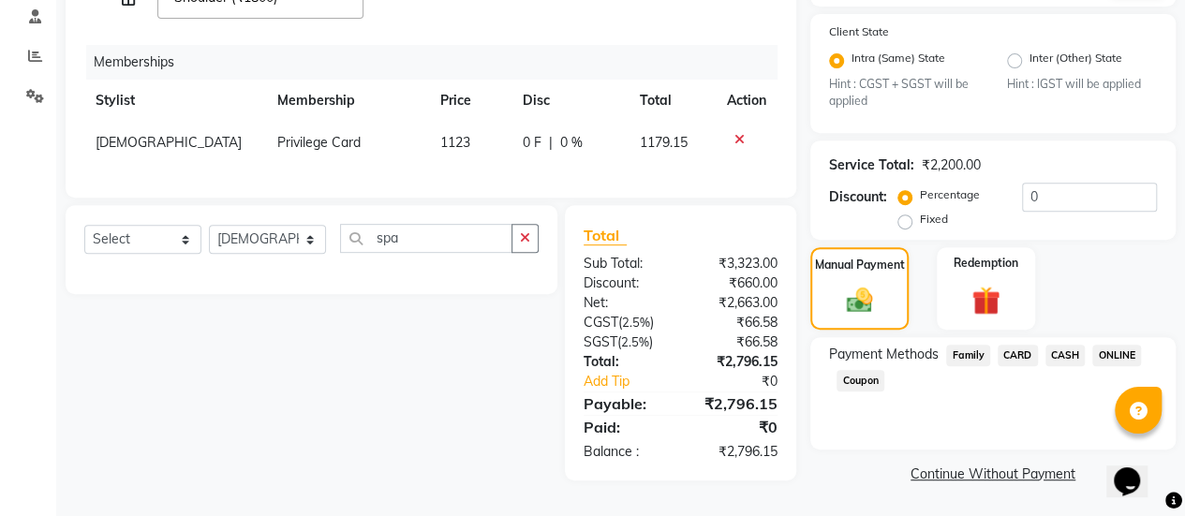
click at [1107, 347] on span "ONLINE" at bounding box center [1116, 356] width 49 height 22
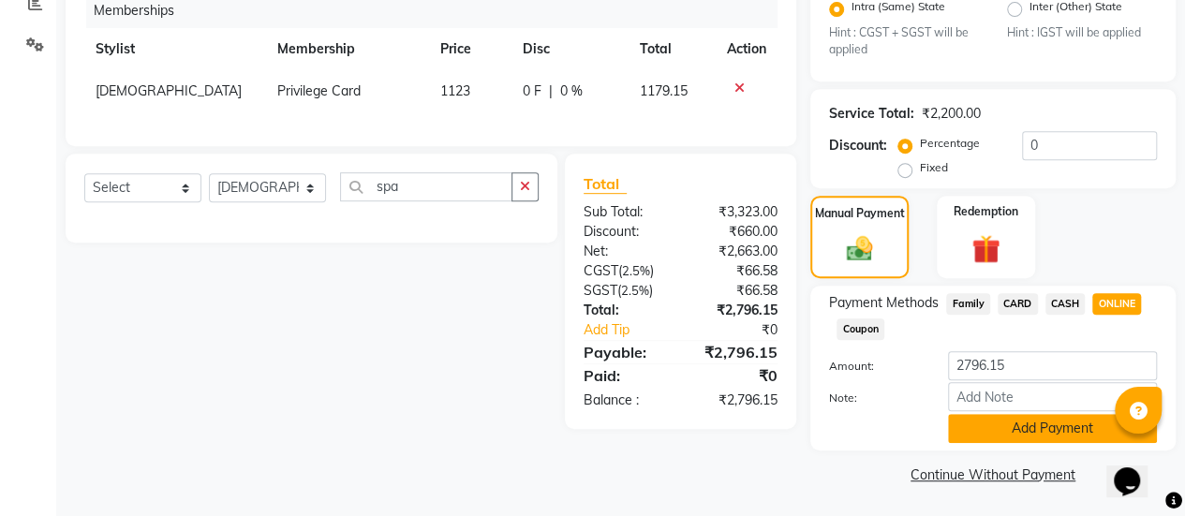
click at [1003, 425] on button "Add Payment" at bounding box center [1052, 428] width 209 height 29
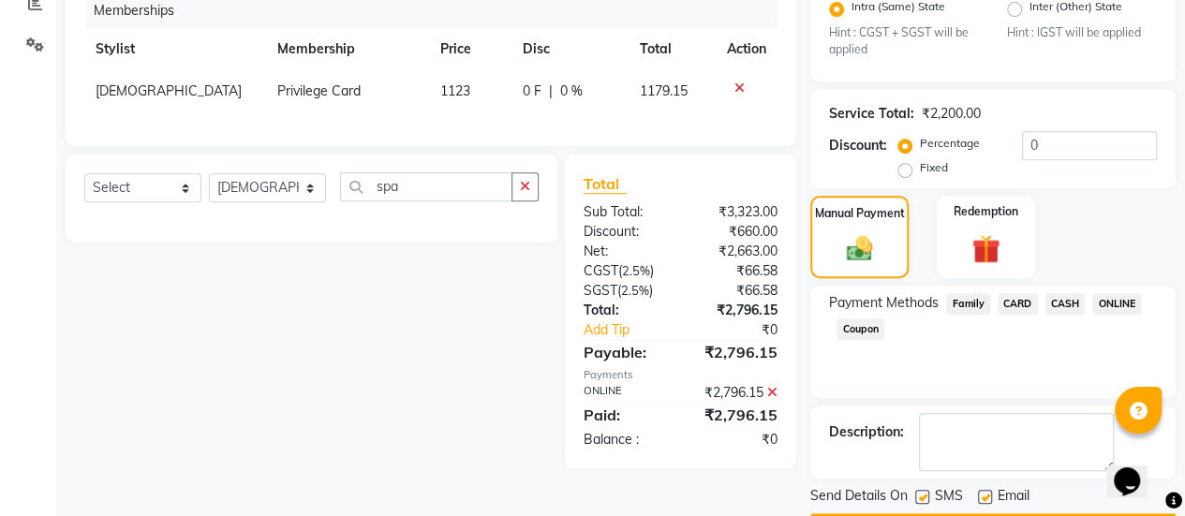
scroll to position [462, 0]
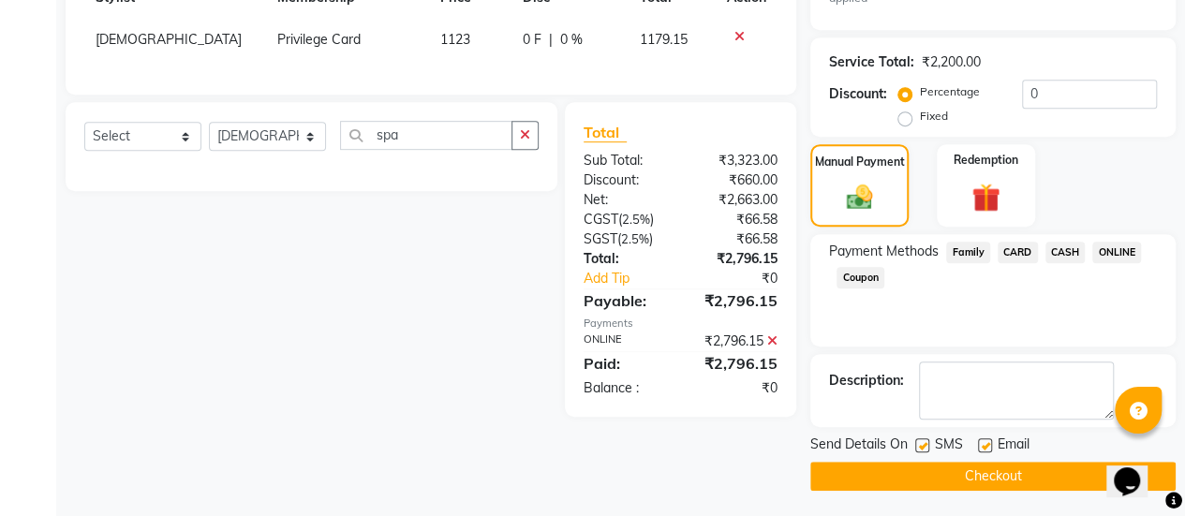
click at [982, 449] on label at bounding box center [985, 445] width 14 height 14
click at [982, 449] on input "checkbox" at bounding box center [984, 446] width 12 height 12
checkbox input "false"
click at [943, 465] on button "Checkout" at bounding box center [992, 476] width 365 height 29
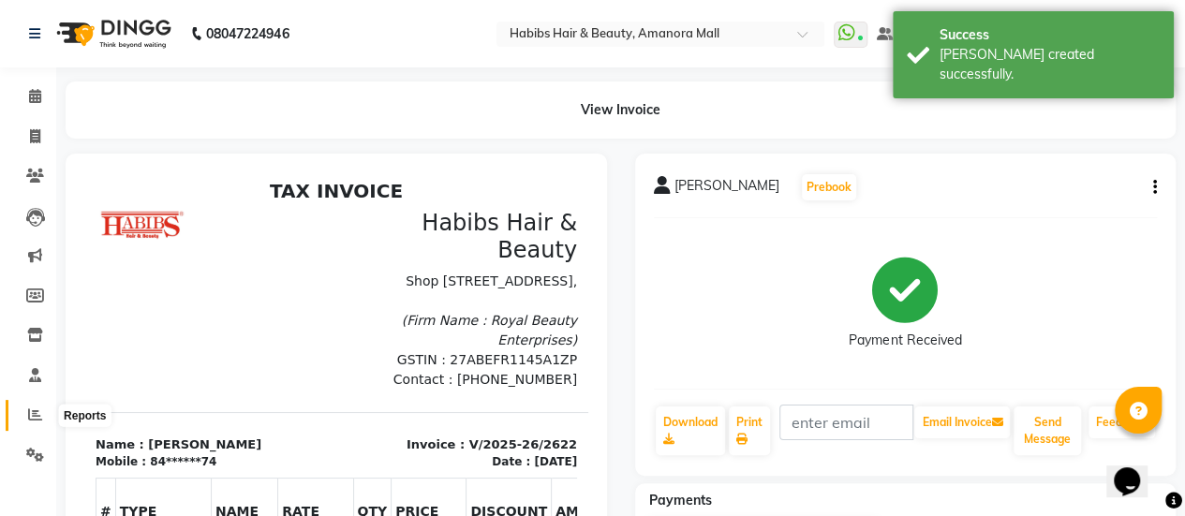
click at [37, 417] on icon at bounding box center [35, 414] width 14 height 14
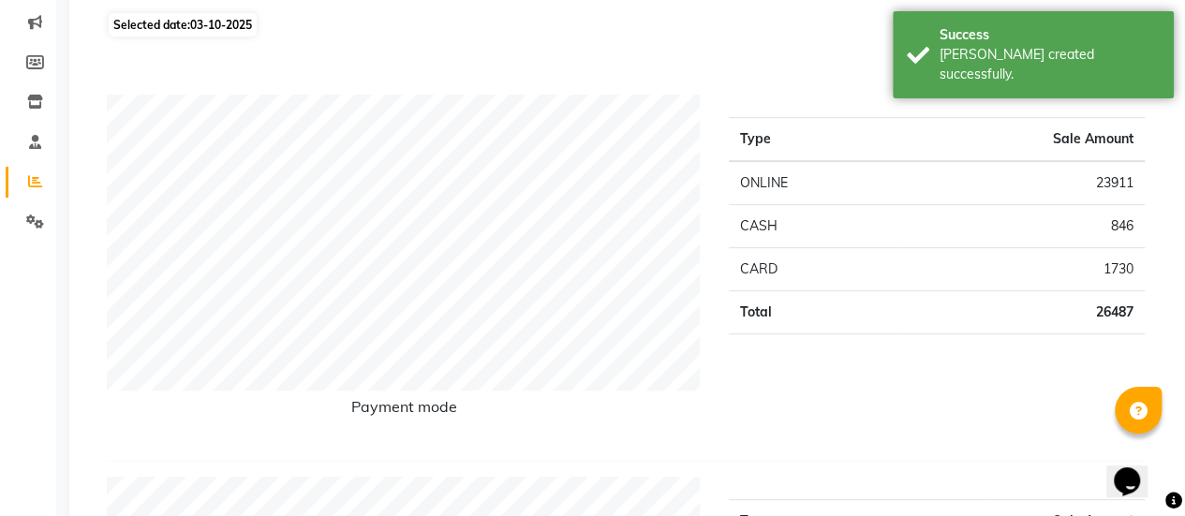
scroll to position [247, 0]
